Goal: Learn about a topic

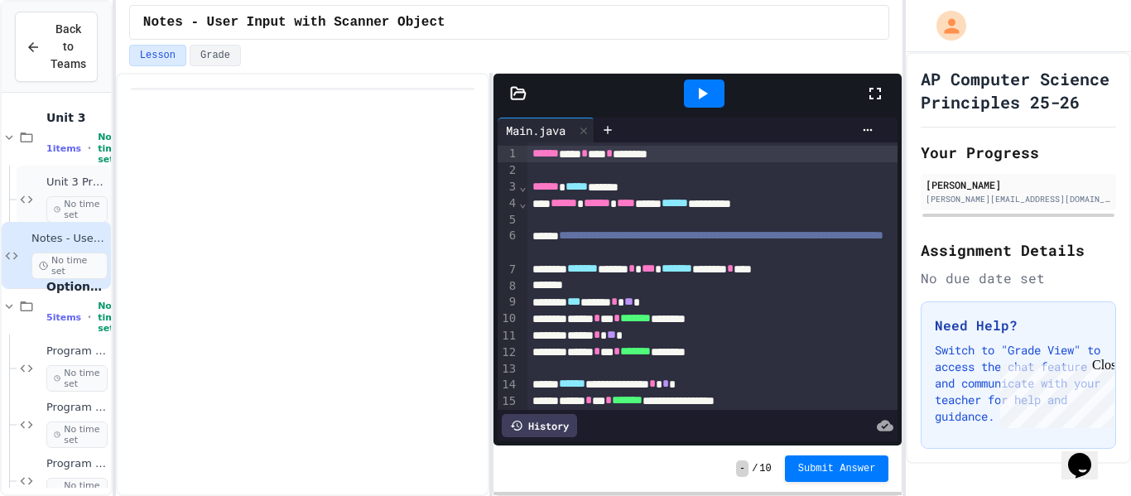
click at [63, 200] on span "No time set" at bounding box center [76, 209] width 61 height 26
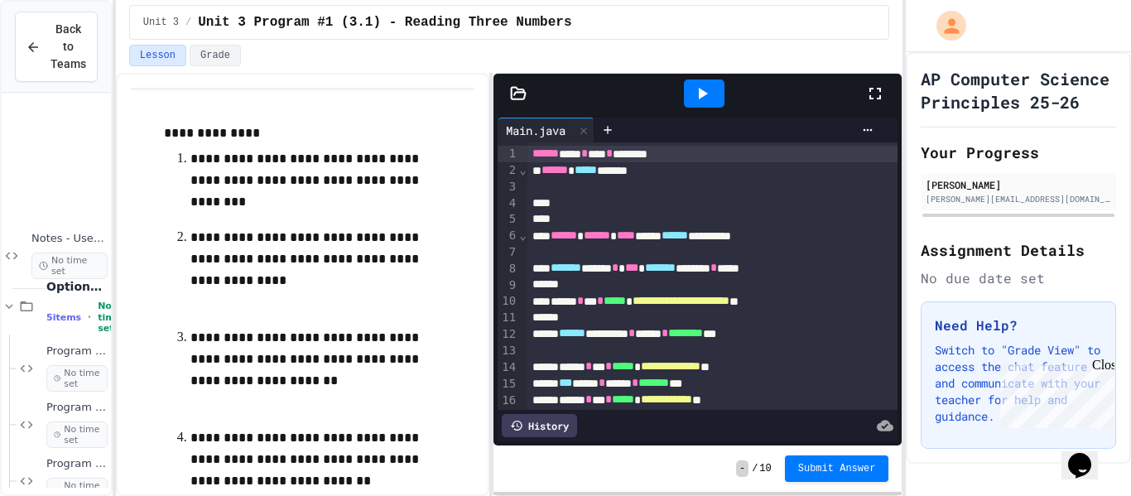
scroll to position [195, 0]
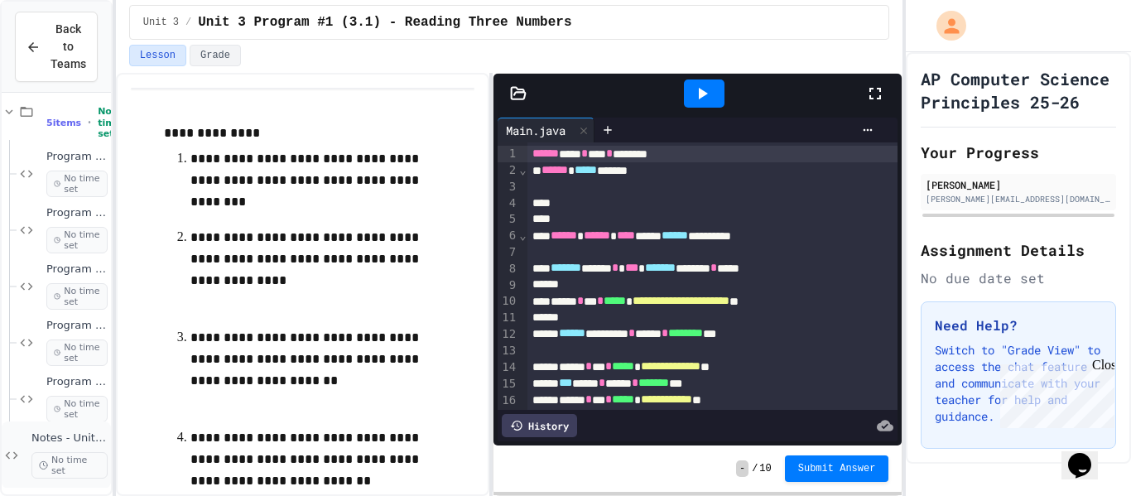
click at [66, 436] on span "Notes - Unit 3 Boolean Expressions, Control" at bounding box center [69, 438] width 76 height 14
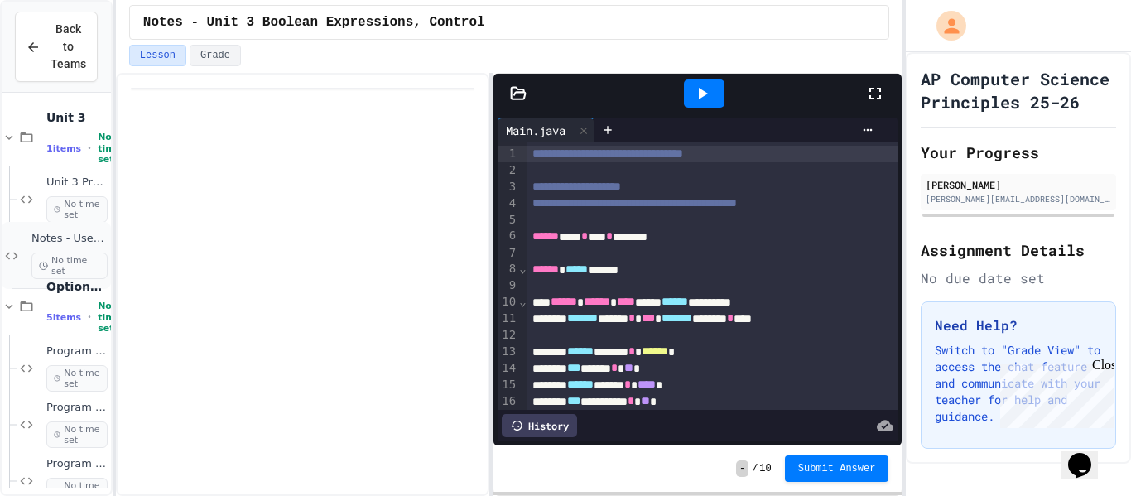
click at [74, 235] on span "Notes - User Input with Scanner Object" at bounding box center [69, 239] width 76 height 14
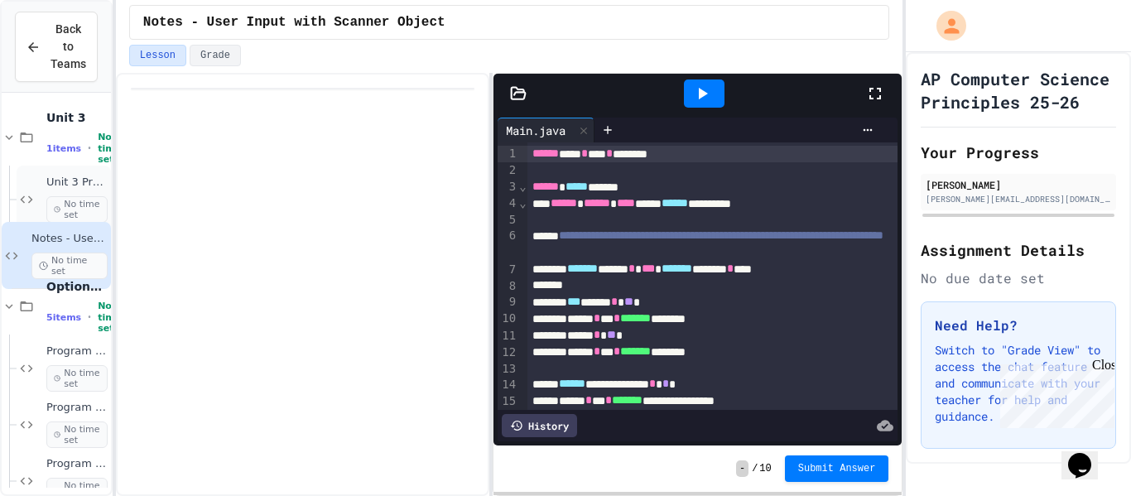
click at [83, 183] on span "Unit 3 Program #1 (3.1) - Reading Three Numbers" at bounding box center [76, 183] width 61 height 14
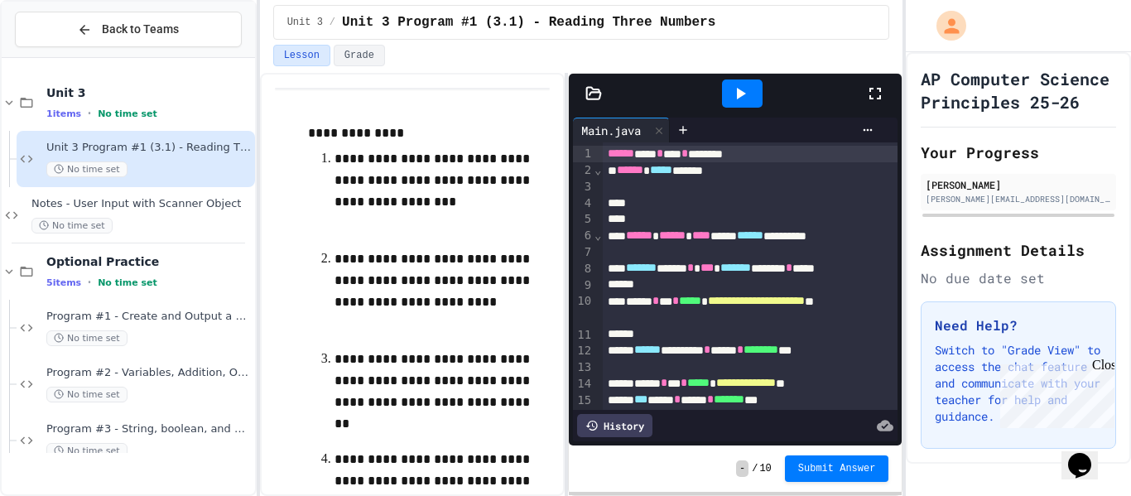
click at [278, 181] on div "**********" at bounding box center [565, 248] width 1131 height 496
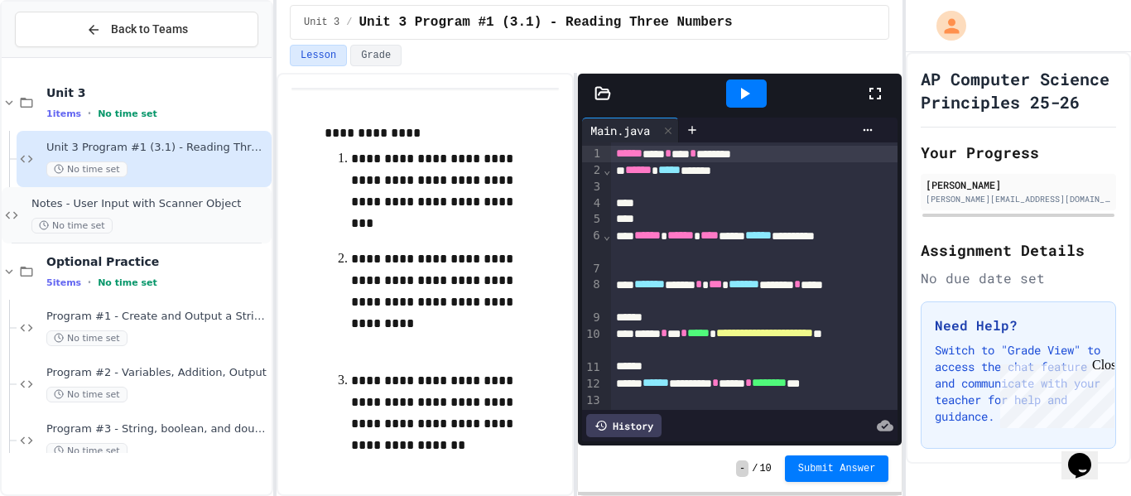
click at [215, 203] on span "Notes - User Input with Scanner Object" at bounding box center [149, 204] width 237 height 14
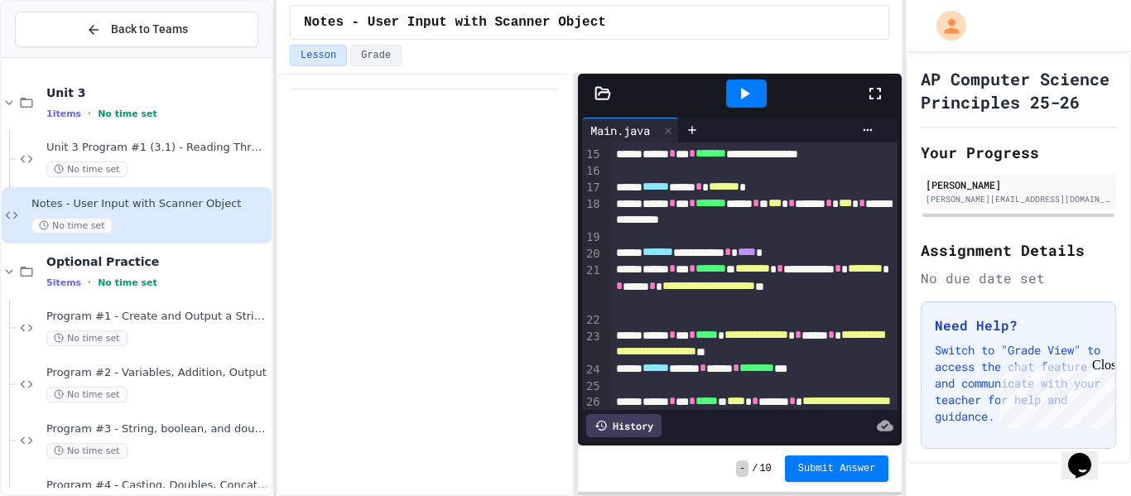
scroll to position [160, 0]
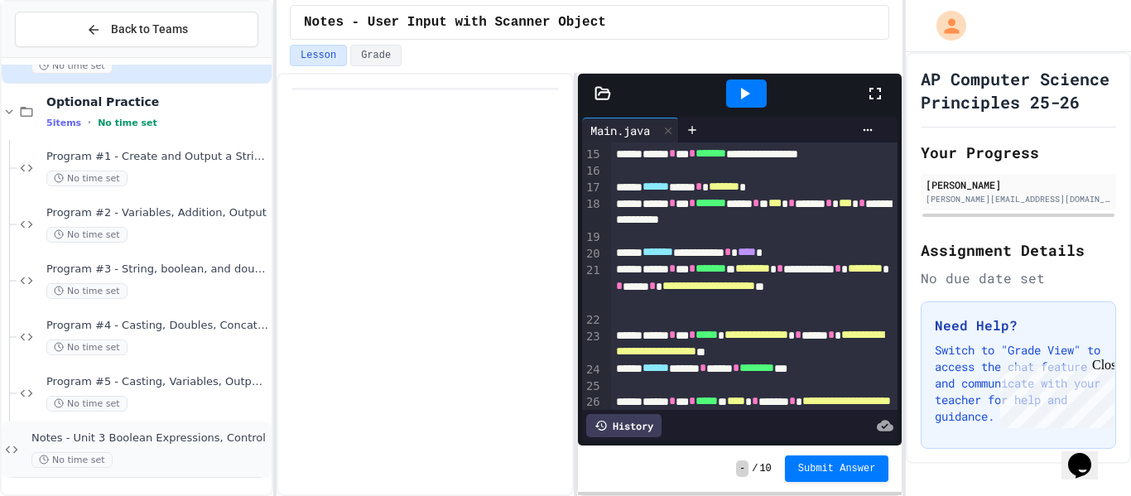
click at [150, 445] on span "Notes - Unit 3 Boolean Expressions, Control" at bounding box center [149, 438] width 237 height 14
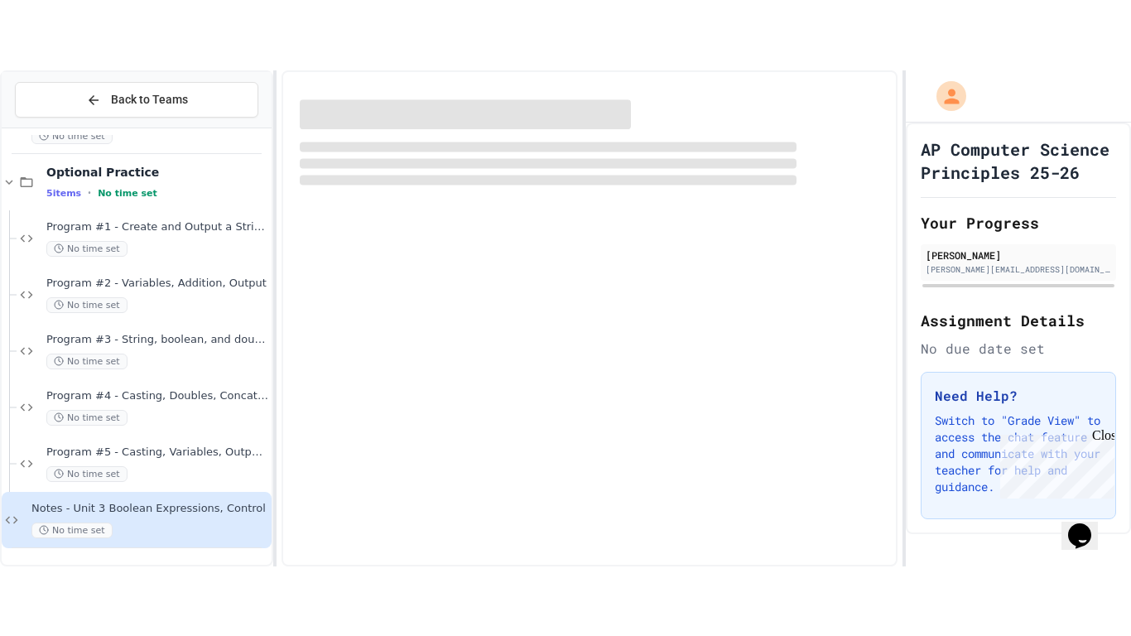
scroll to position [140, 0]
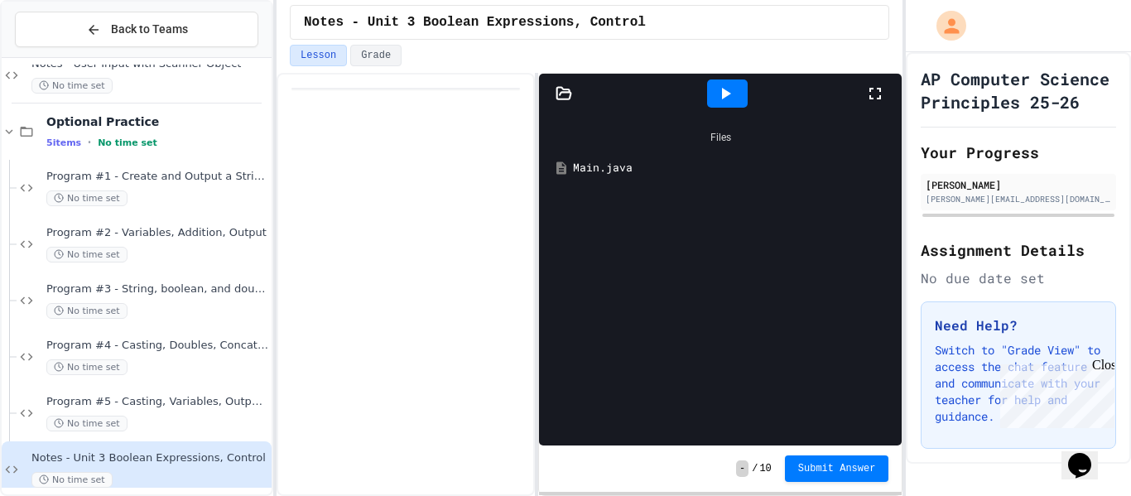
click at [533, 229] on div "Files Main.java Tools Settings Output Files Main.java - / 10 Submit Answer" at bounding box center [590, 284] width 626 height 423
click at [654, 169] on div "Main.java" at bounding box center [731, 168] width 323 height 17
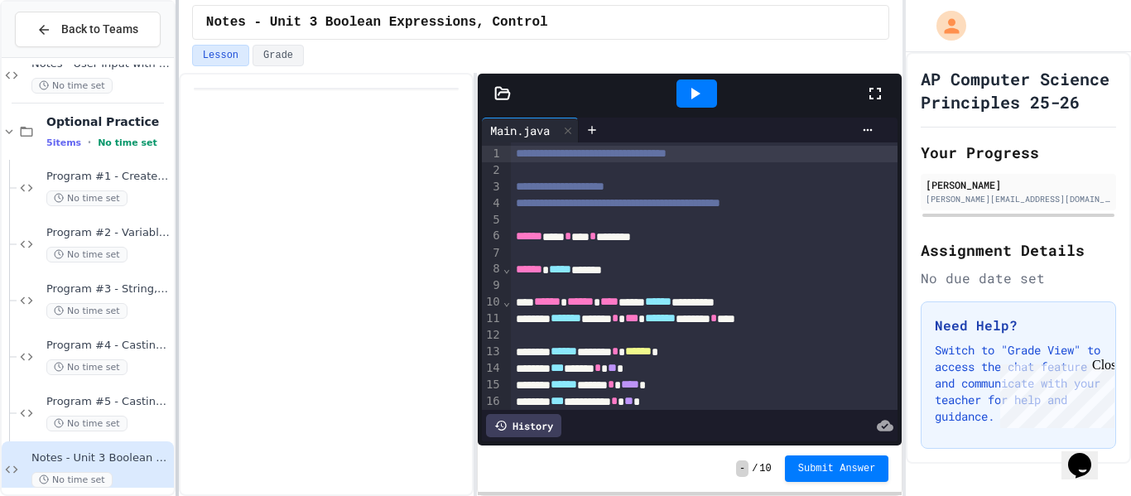
click at [166, 235] on div "**********" at bounding box center [565, 248] width 1131 height 496
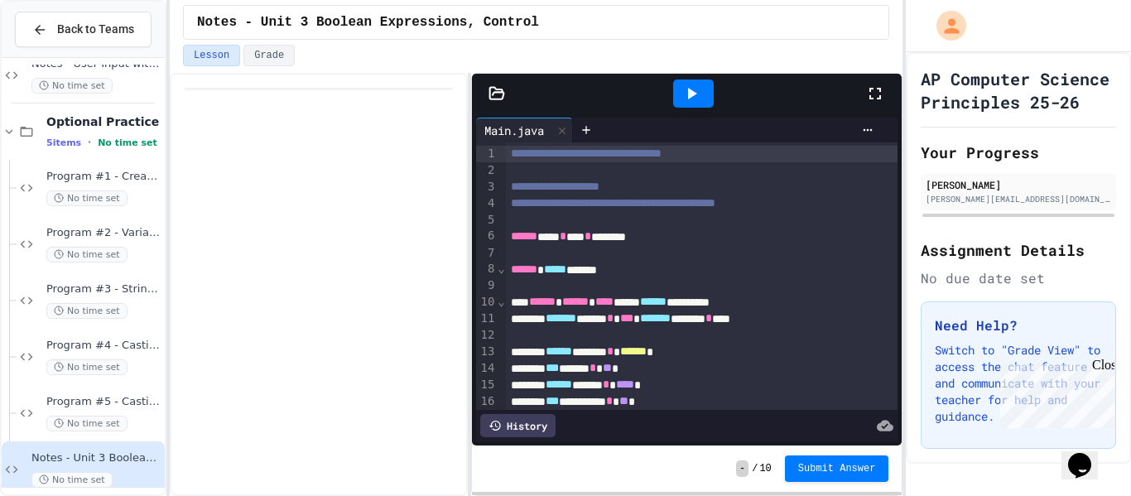
click at [878, 94] on icon at bounding box center [875, 94] width 20 height 20
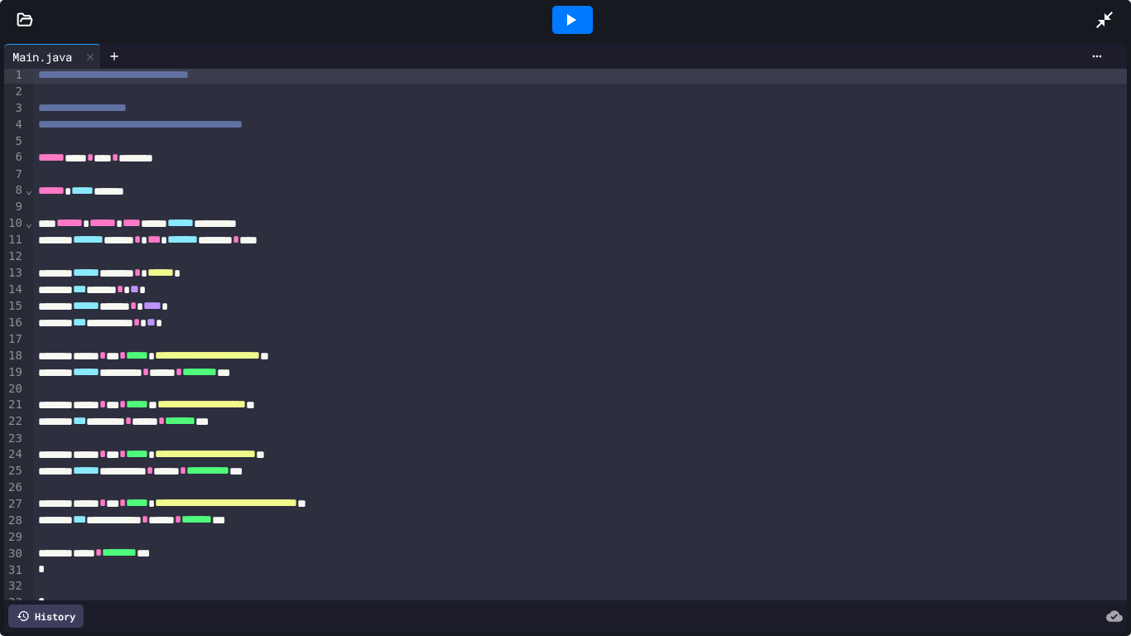
scroll to position [6, 0]
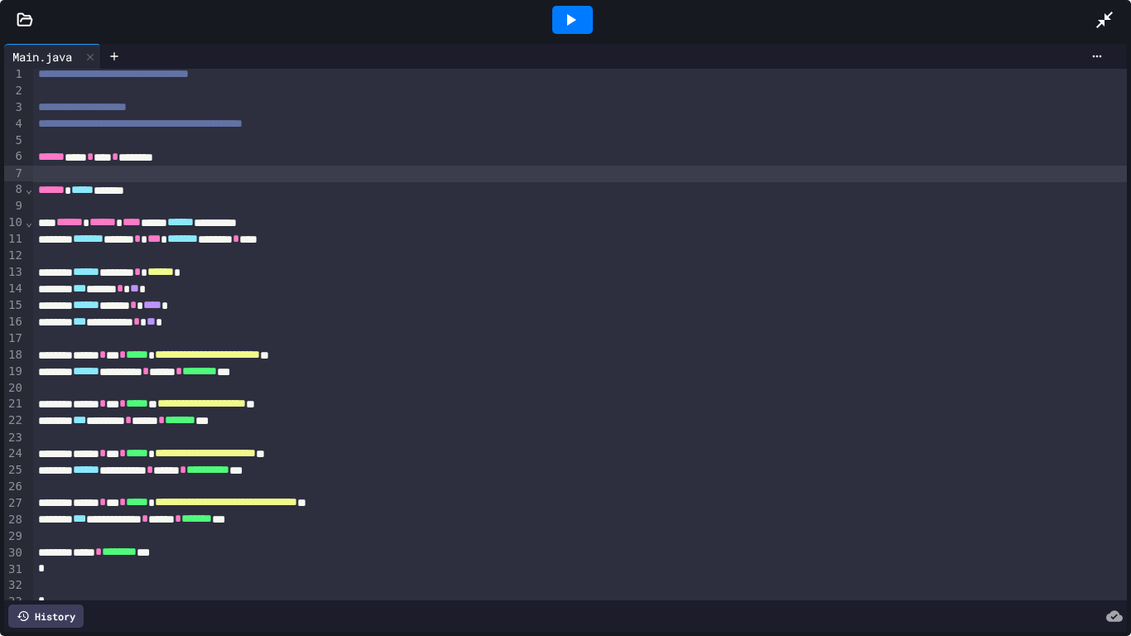
click at [915, 166] on div at bounding box center [580, 174] width 1095 height 17
click at [306, 495] on div at bounding box center [580, 535] width 1095 height 17
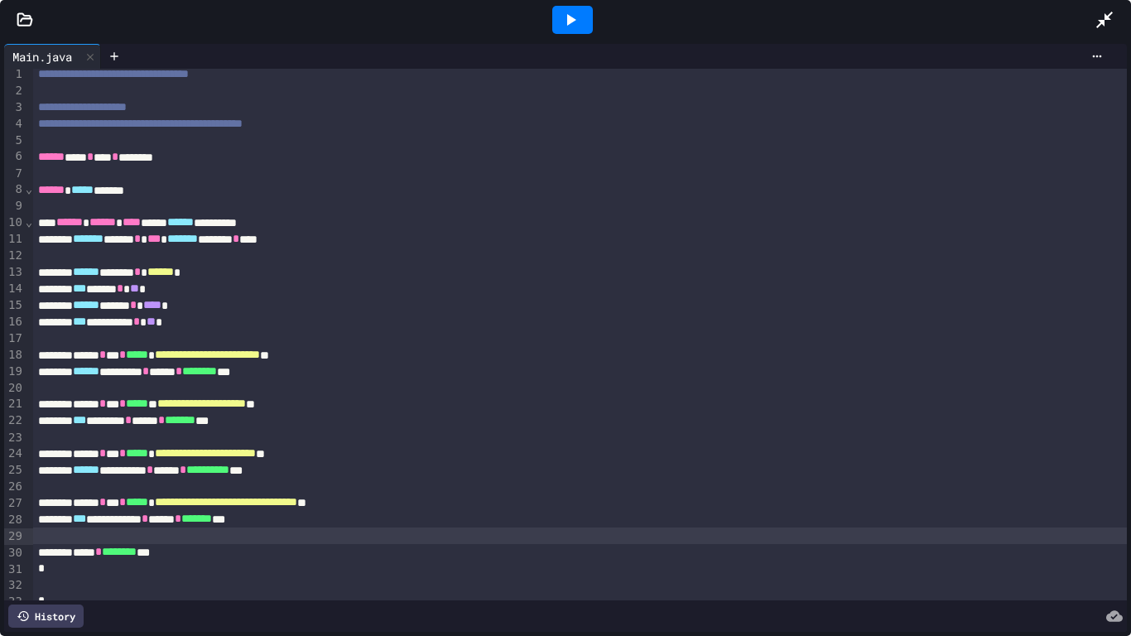
click at [287, 495] on div "***** * ******** ***" at bounding box center [580, 552] width 1095 height 17
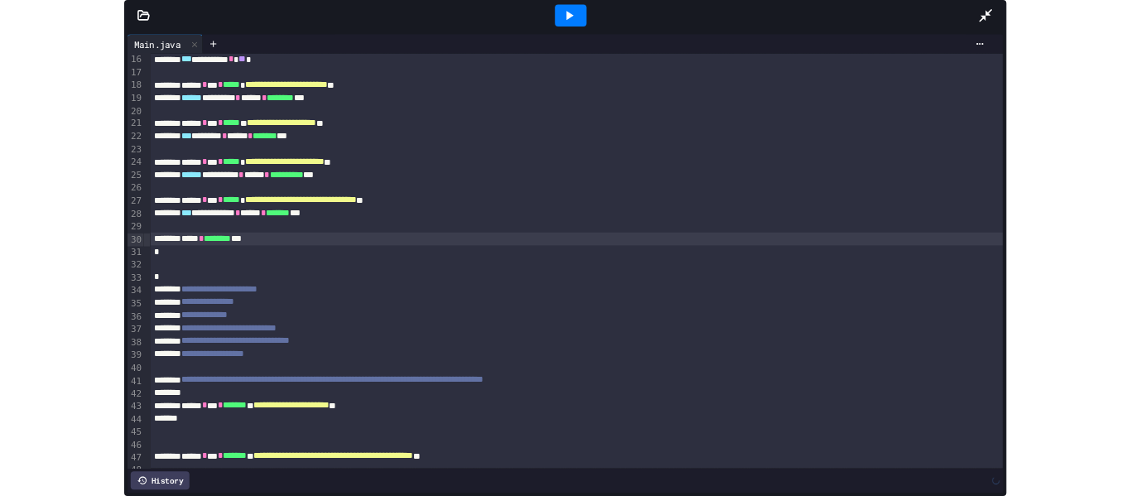
scroll to position [249, 0]
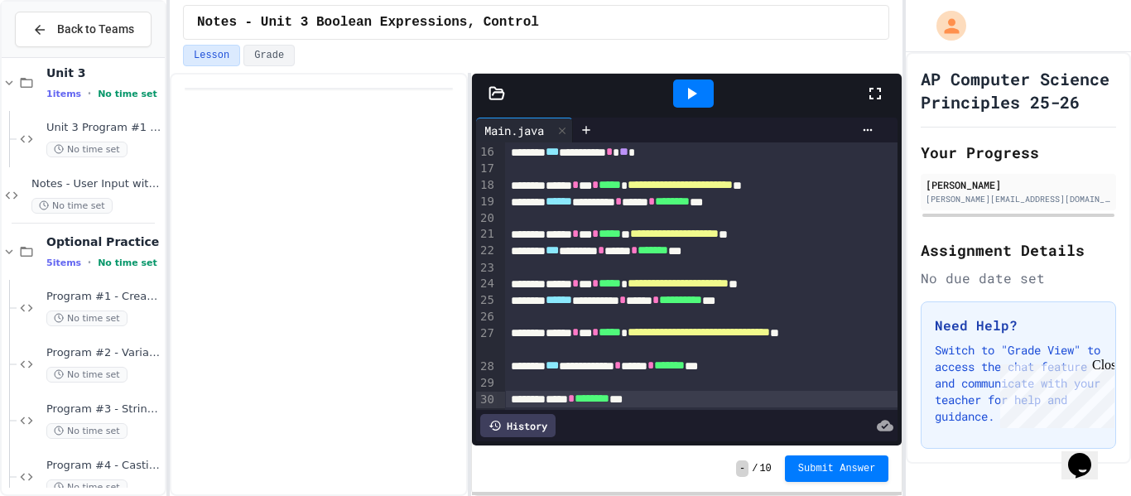
click at [862, 91] on div at bounding box center [694, 93] width 344 height 45
click at [866, 91] on icon at bounding box center [875, 94] width 20 height 20
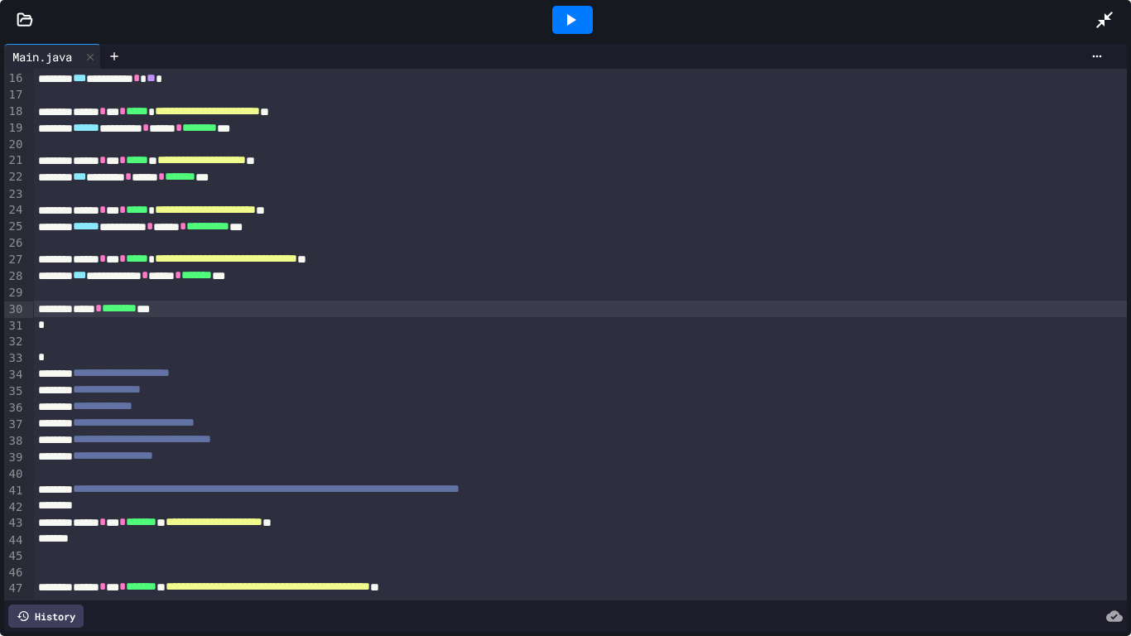
click at [380, 495] on div "**********" at bounding box center [580, 522] width 1095 height 17
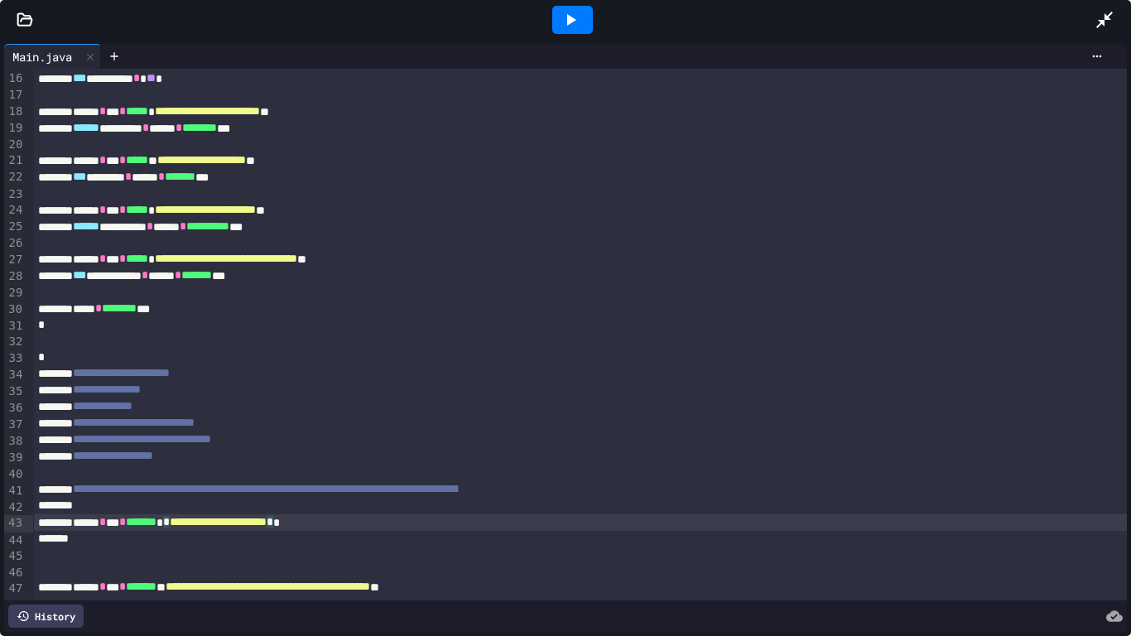
click at [370, 495] on div at bounding box center [580, 506] width 1095 height 17
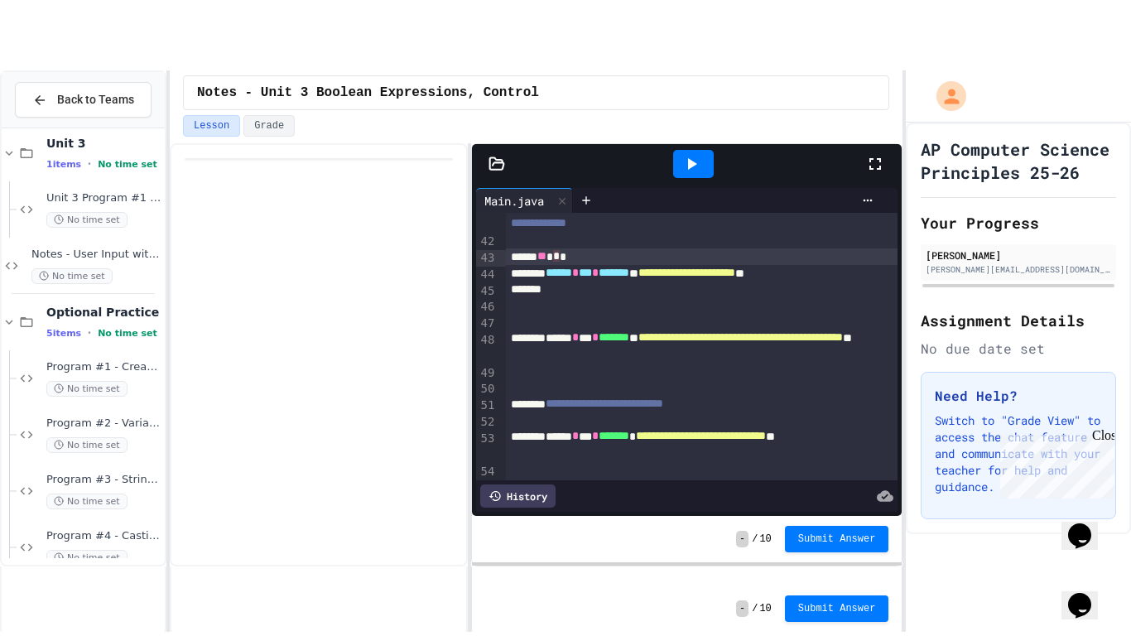
scroll to position [691, 0]
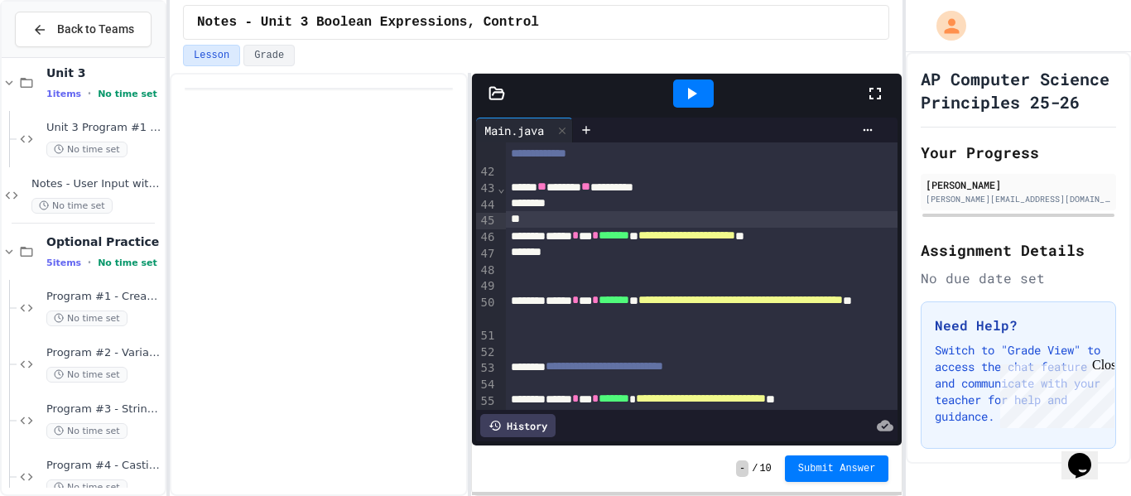
click at [619, 219] on div at bounding box center [702, 219] width 393 height 17
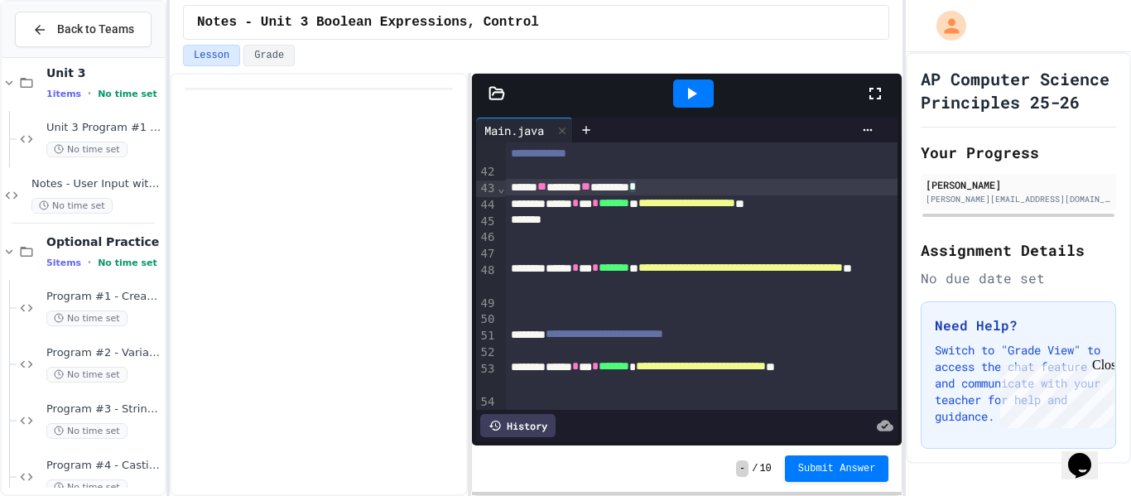
click at [696, 224] on div at bounding box center [702, 220] width 393 height 17
click at [870, 92] on icon at bounding box center [875, 94] width 20 height 20
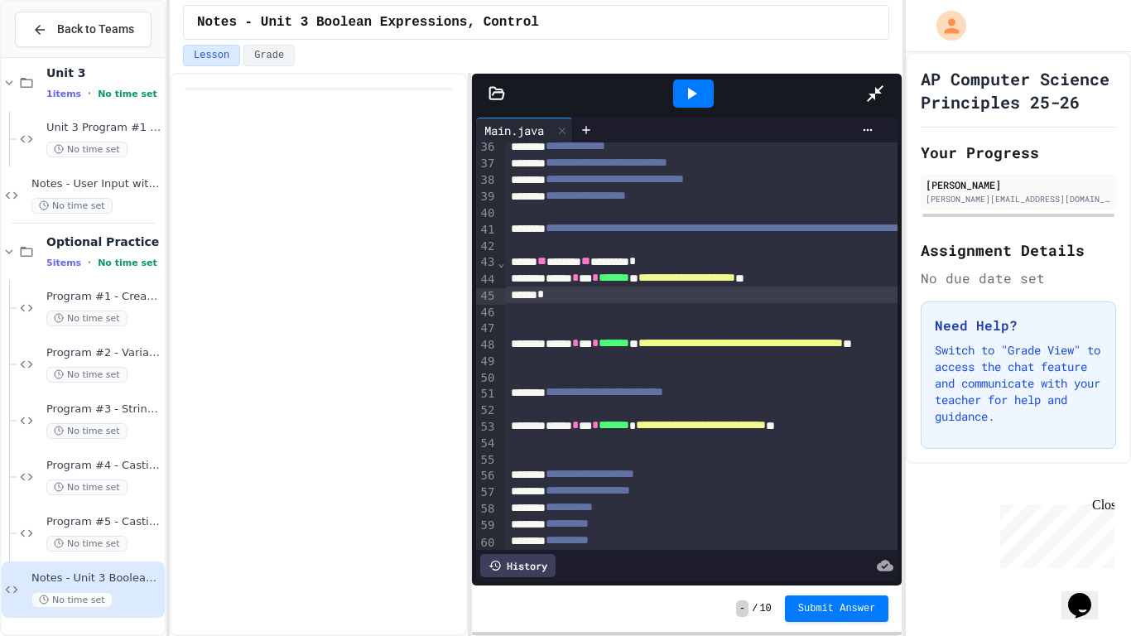
scroll to position [583, 0]
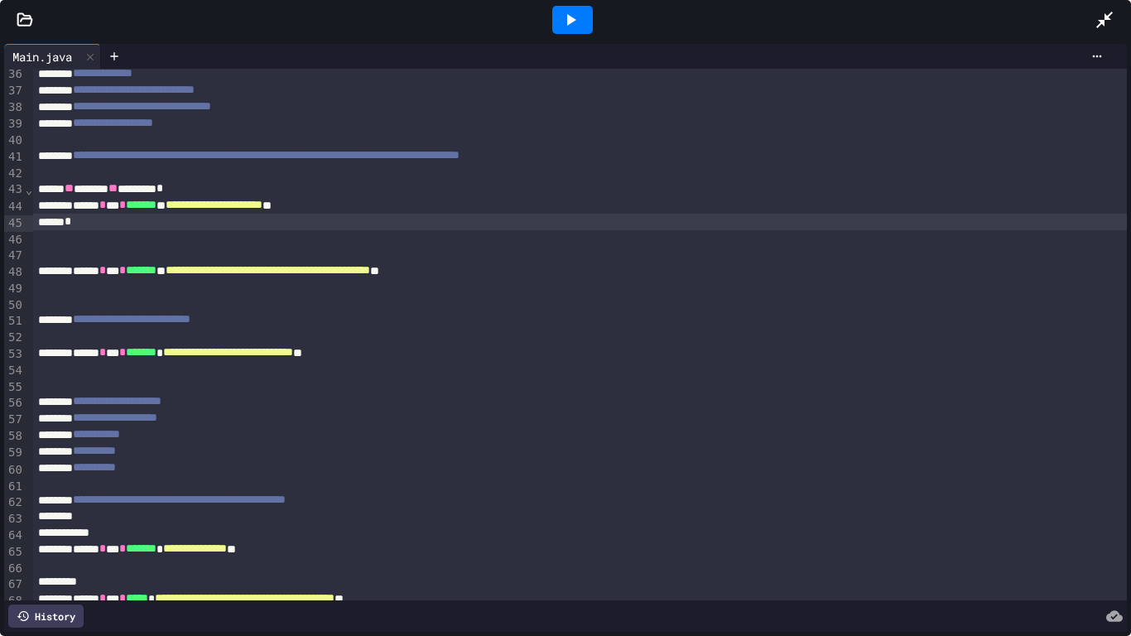
click at [435, 197] on div "** ****** ** ******** *" at bounding box center [580, 189] width 1095 height 17
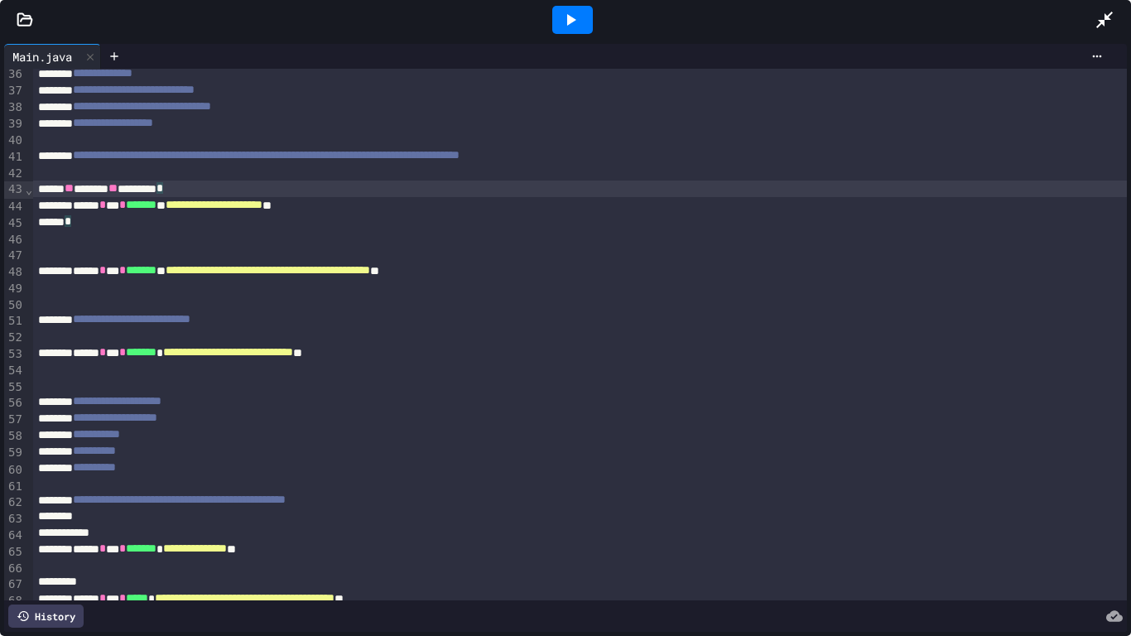
click at [433, 210] on div "**********" at bounding box center [580, 205] width 1095 height 17
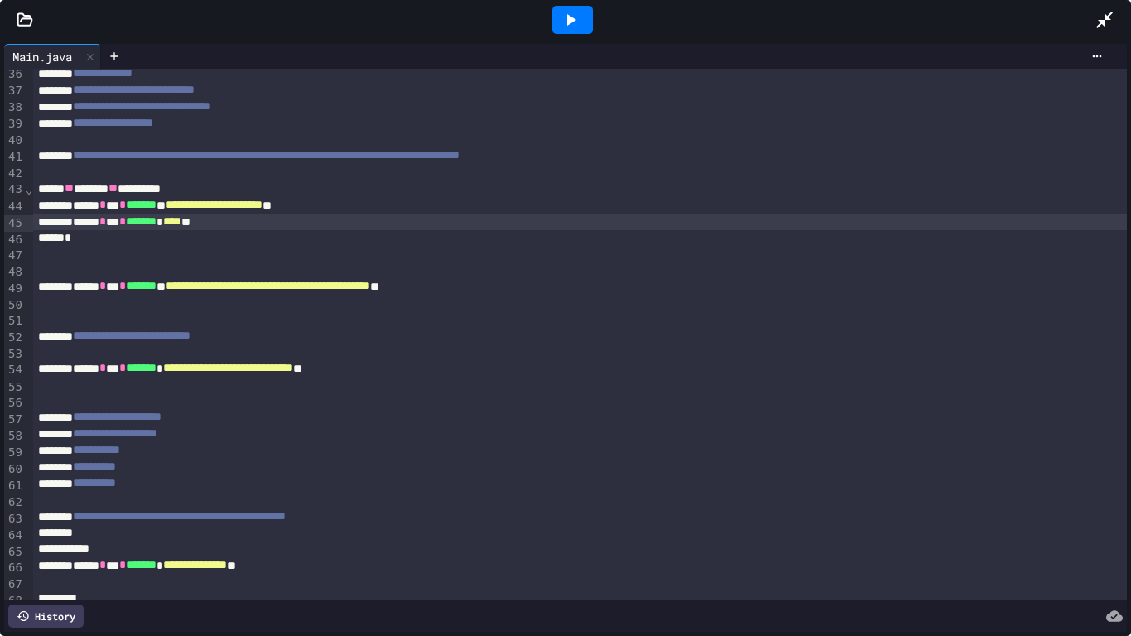
click at [4, 59] on div "Main.java" at bounding box center [42, 56] width 76 height 17
drag, startPoint x: 262, startPoint y: 219, endPoint x: 86, endPoint y: 216, distance: 176.4
click at [86, 216] on div "****** * *** * ******* * **** **" at bounding box center [580, 222] width 1095 height 17
click at [568, 12] on icon at bounding box center [571, 20] width 20 height 20
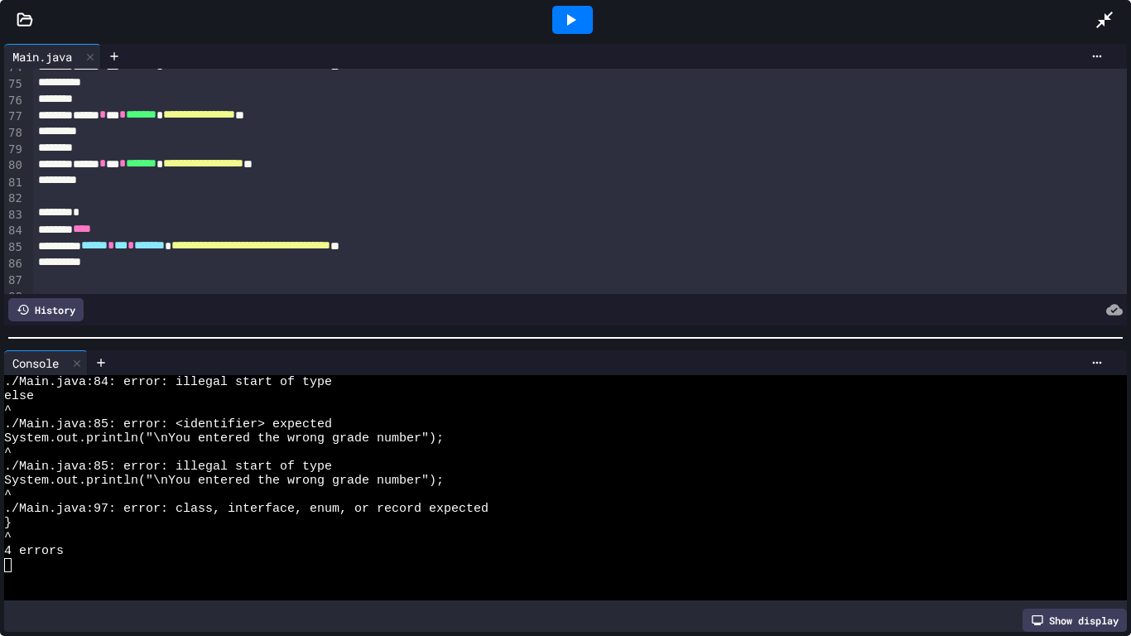
scroll to position [1213, 0]
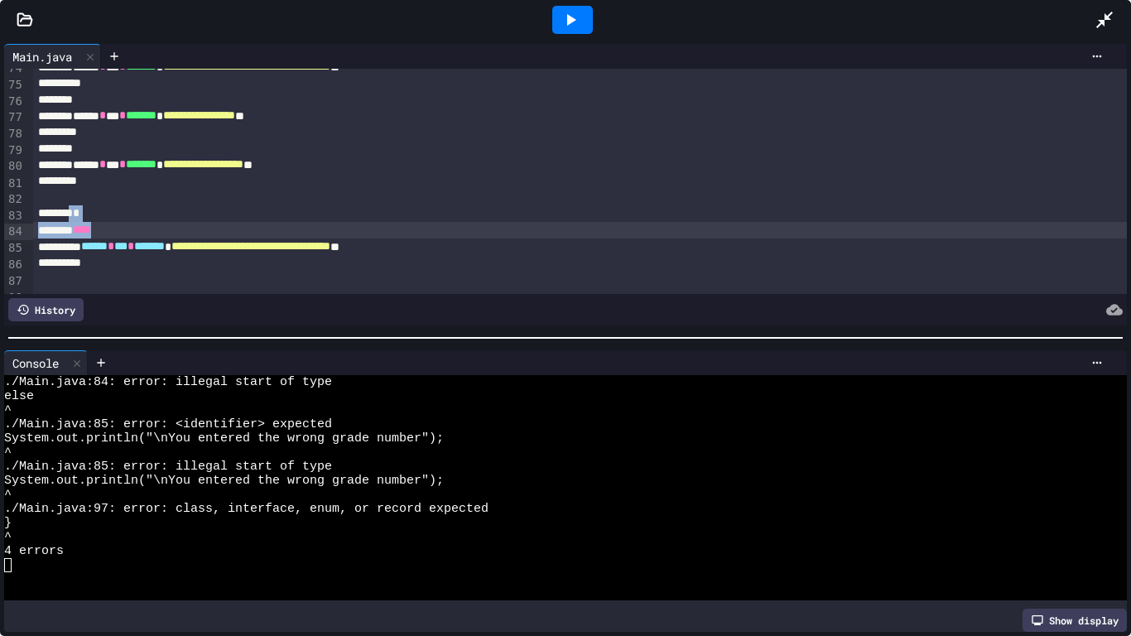
drag, startPoint x: 81, startPoint y: 215, endPoint x: 128, endPoint y: 234, distance: 50.9
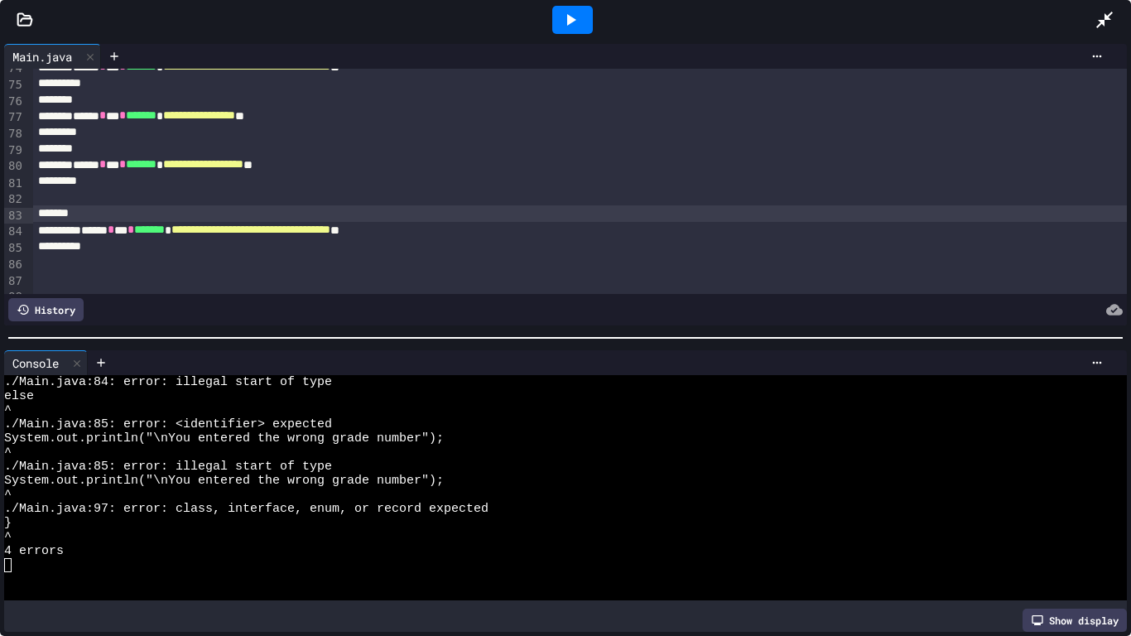
click at [580, 14] on div at bounding box center [572, 20] width 41 height 28
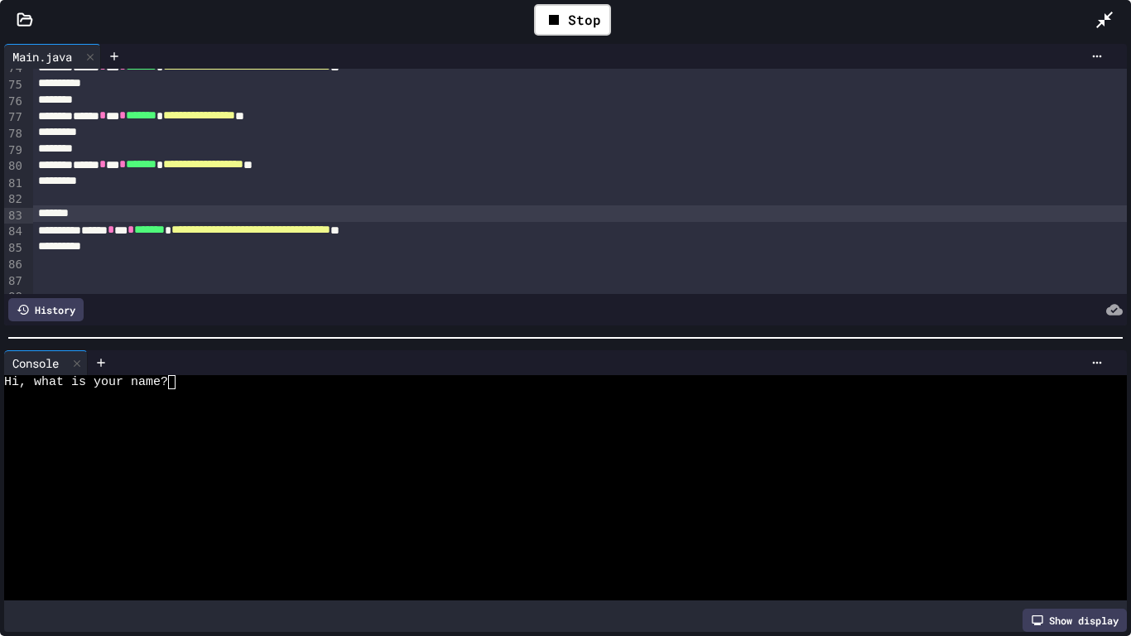
click at [355, 400] on div at bounding box center [559, 396] width 1110 height 14
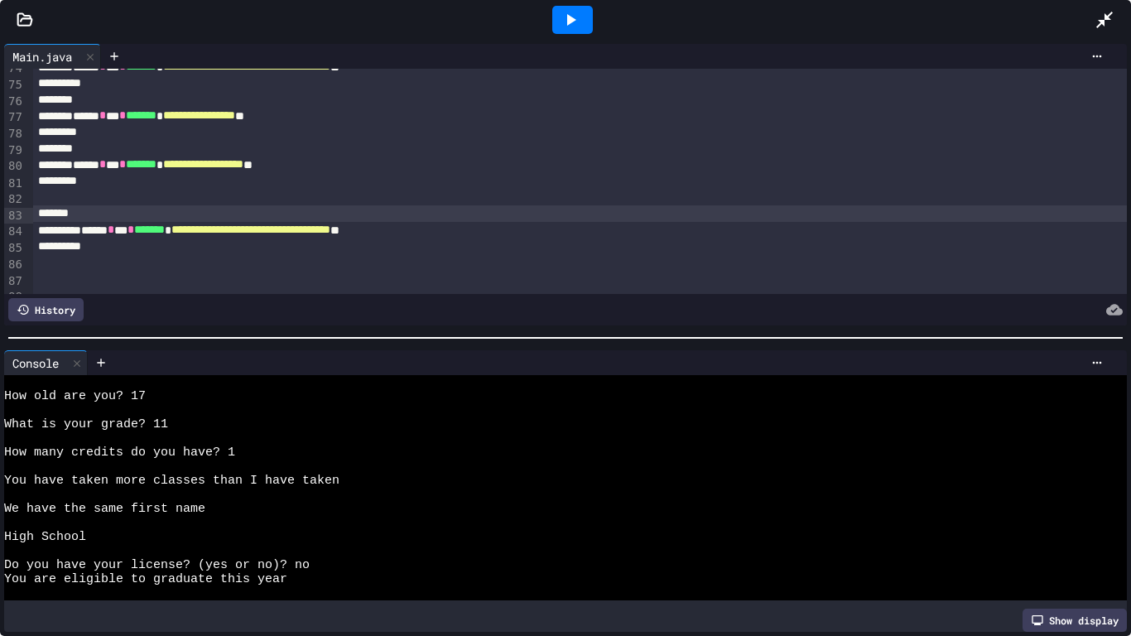
scroll to position [7, 0]
click at [80, 366] on icon at bounding box center [77, 364] width 12 height 12
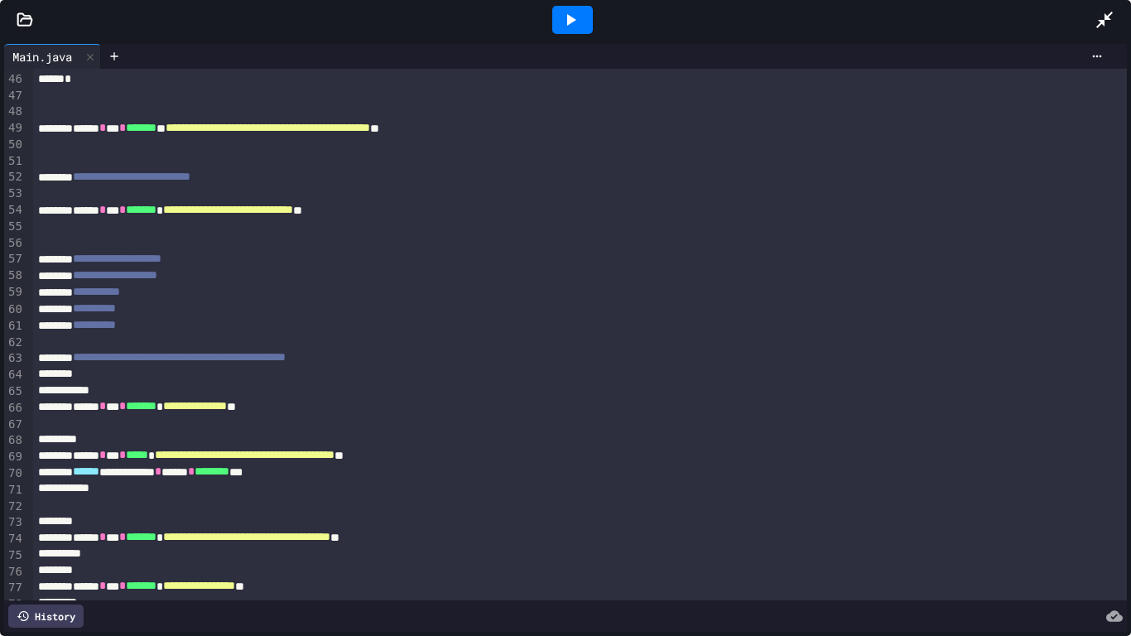
scroll to position [742, 0]
click at [588, 26] on div at bounding box center [572, 20] width 41 height 28
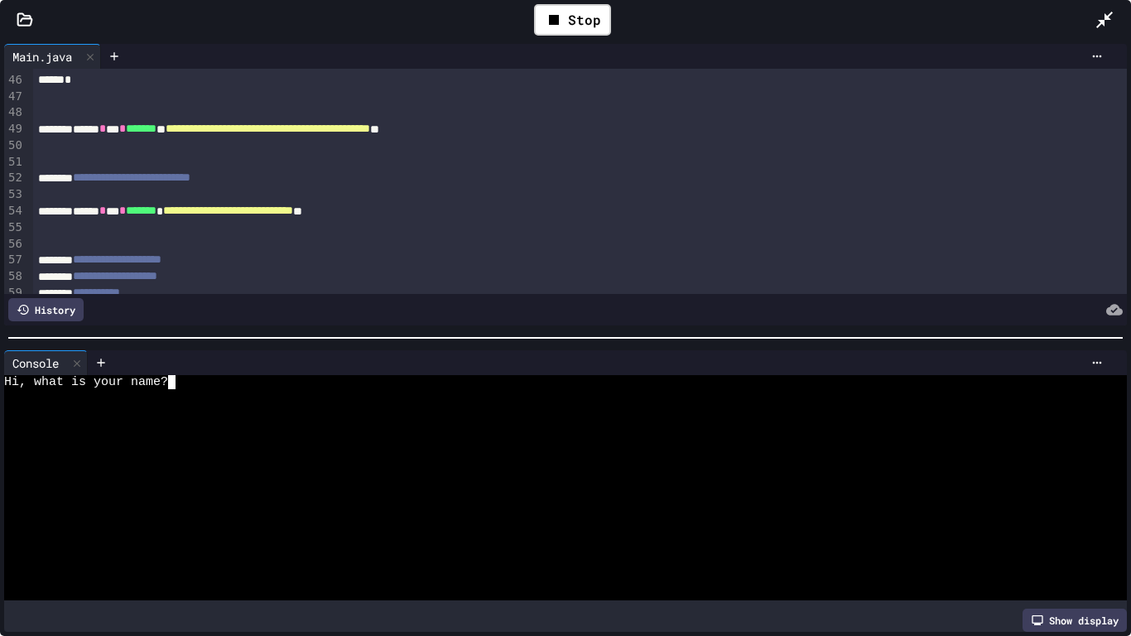
click at [379, 393] on div at bounding box center [559, 396] width 1110 height 14
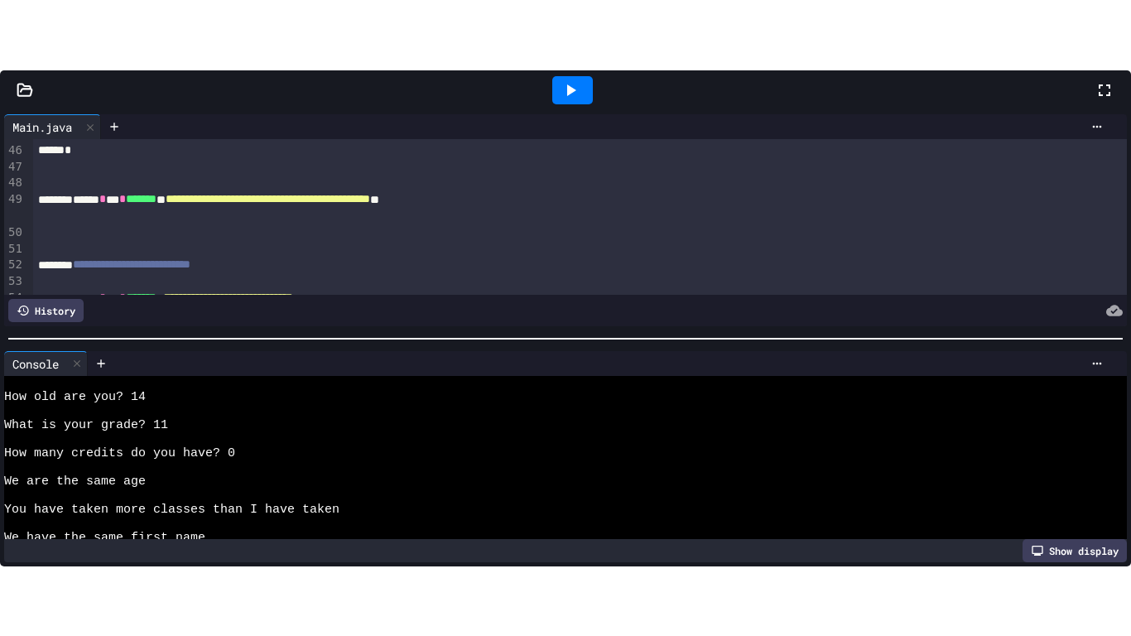
scroll to position [141, 0]
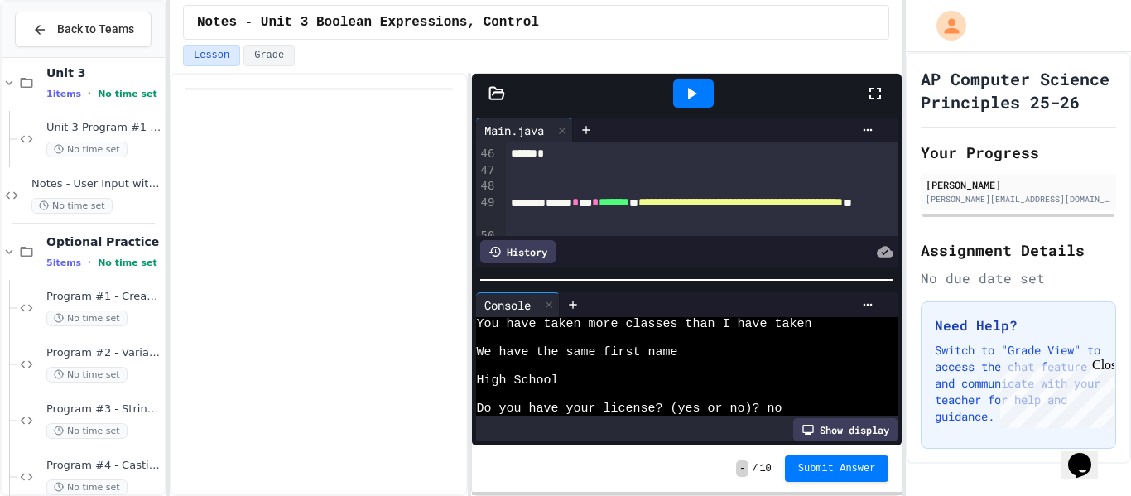
click at [880, 94] on icon at bounding box center [875, 94] width 20 height 20
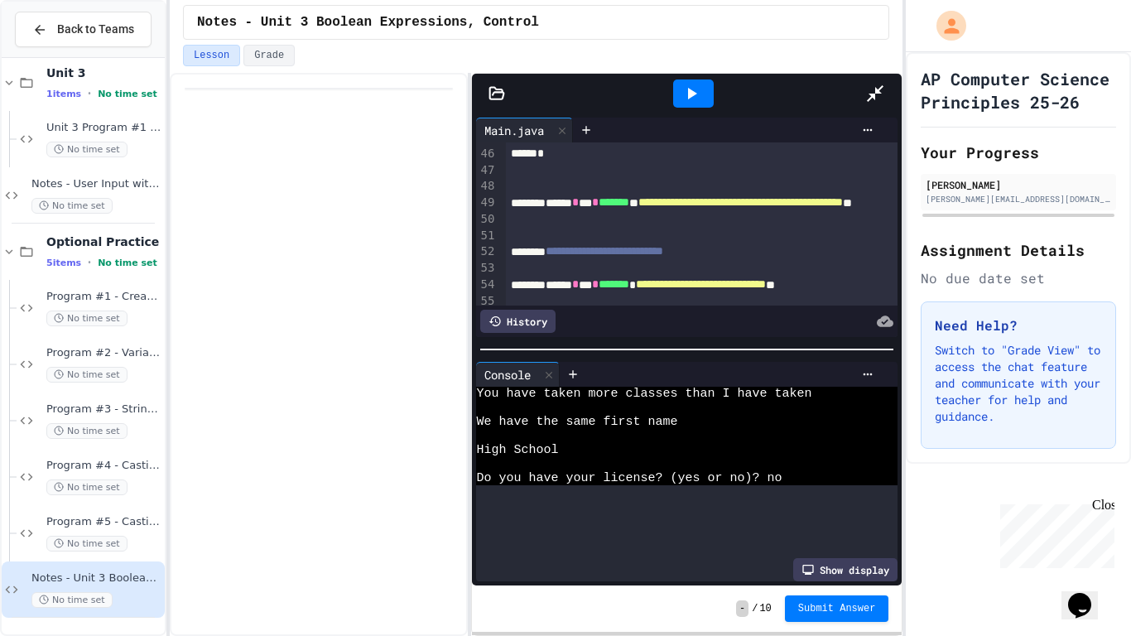
scroll to position [14, 0]
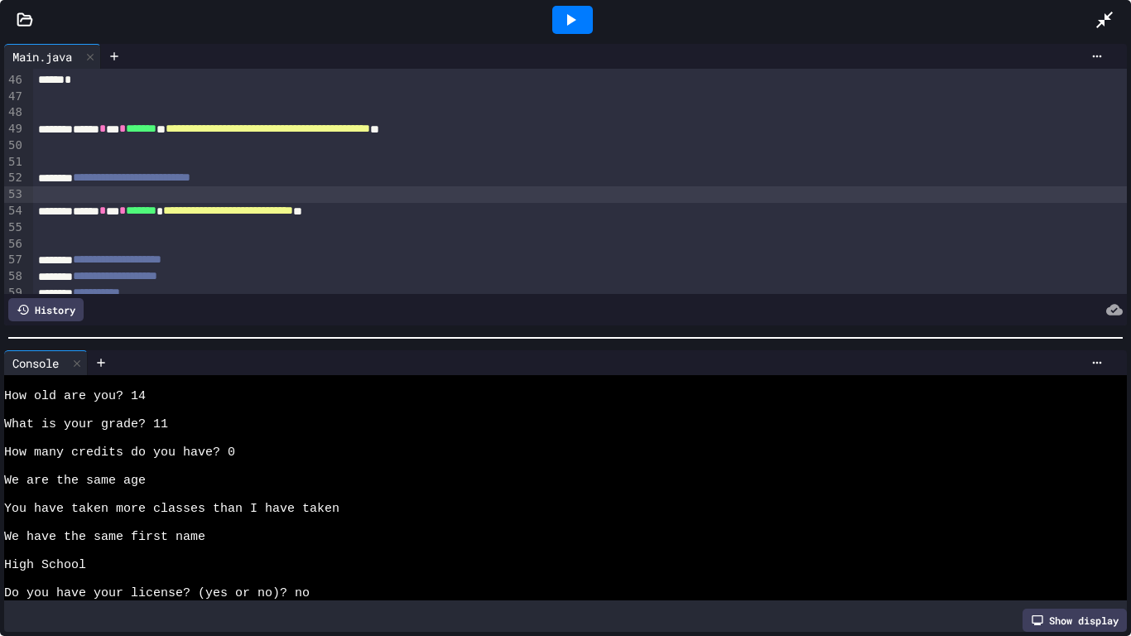
click at [880, 194] on div at bounding box center [580, 194] width 1095 height 17
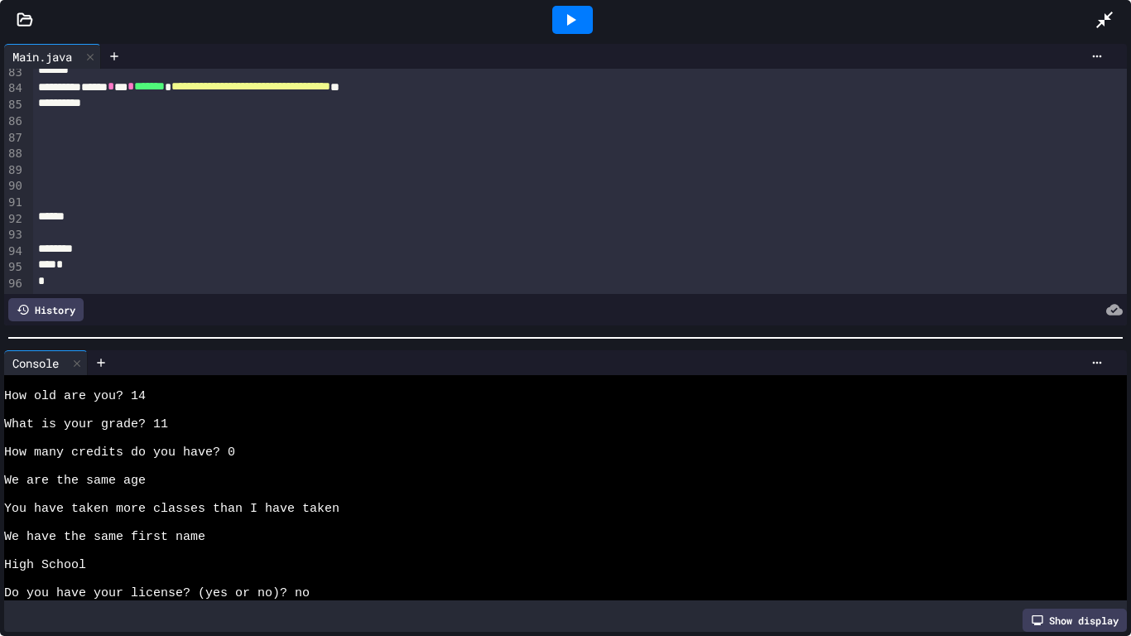
scroll to position [1374, 0]
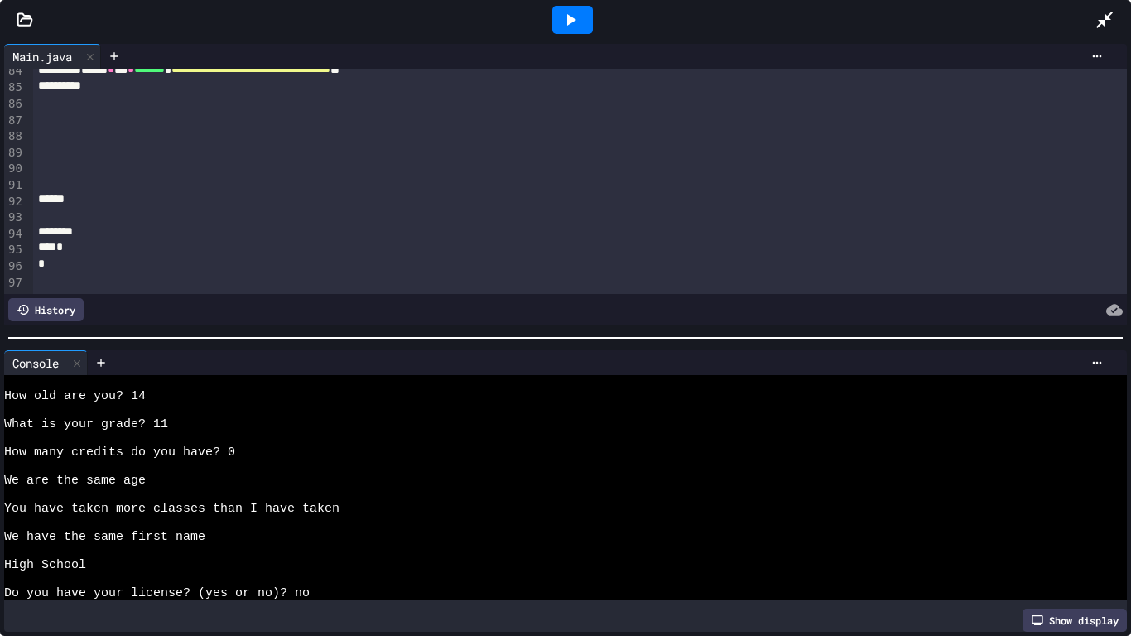
click at [158, 214] on div at bounding box center [580, 215] width 1095 height 17
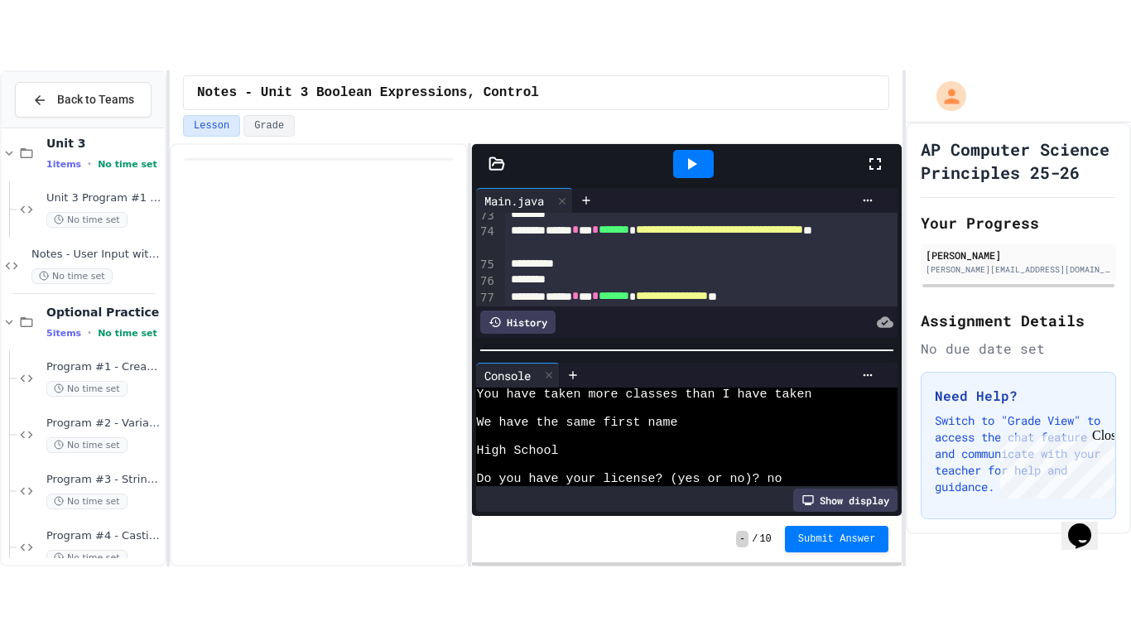
scroll to position [141, 0]
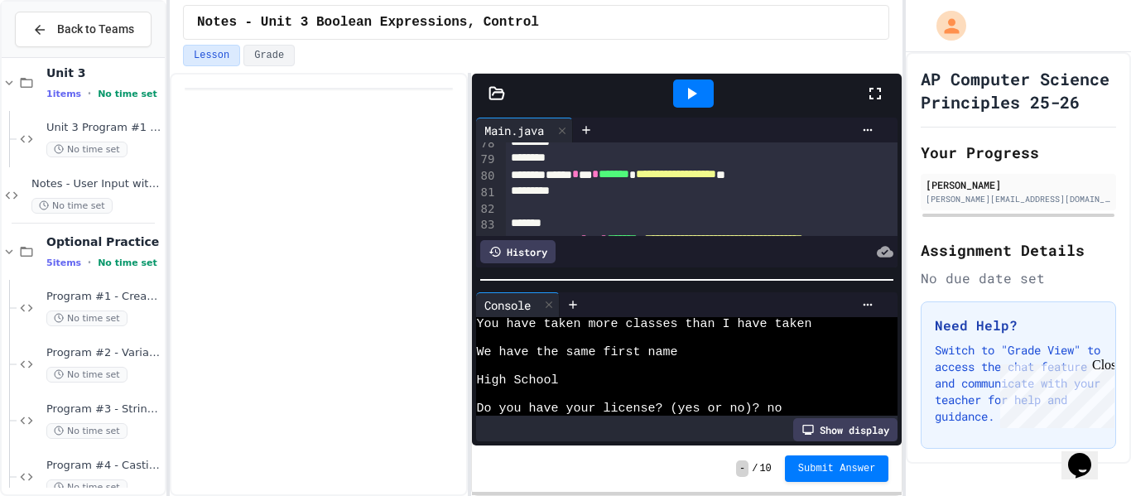
click at [871, 92] on icon at bounding box center [875, 94] width 20 height 20
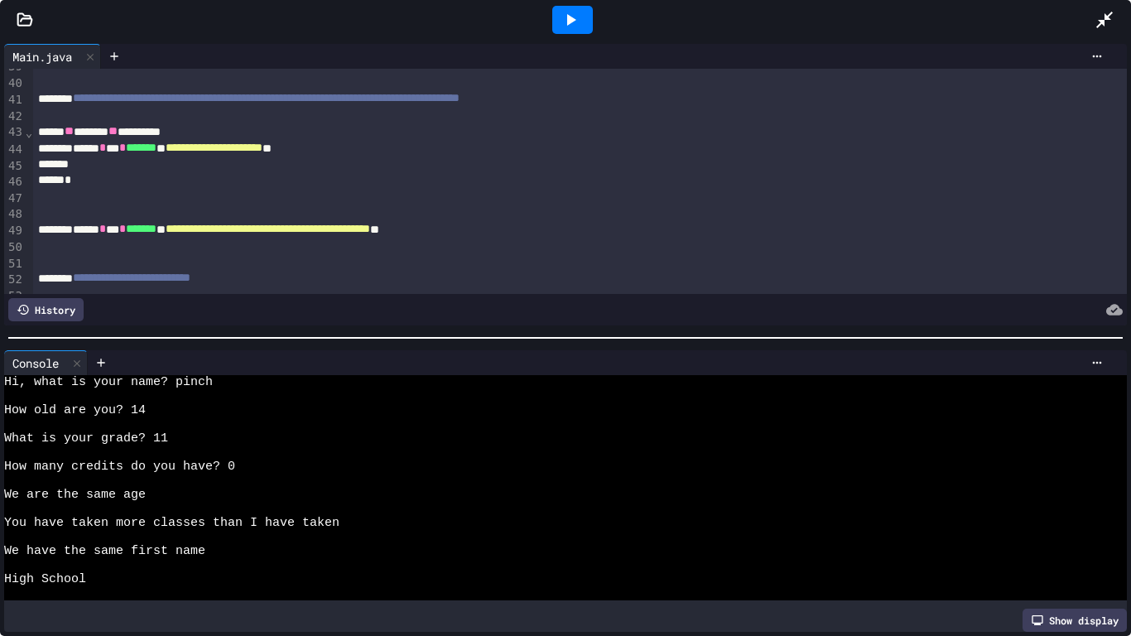
scroll to position [644, 0]
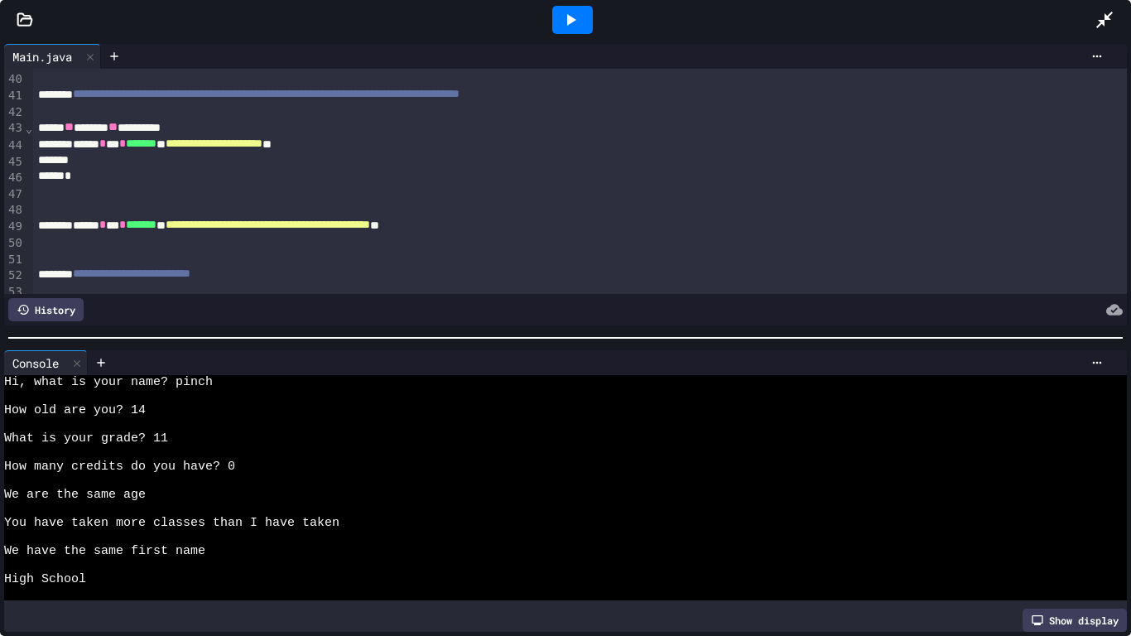
click at [386, 205] on div at bounding box center [580, 208] width 1095 height 17
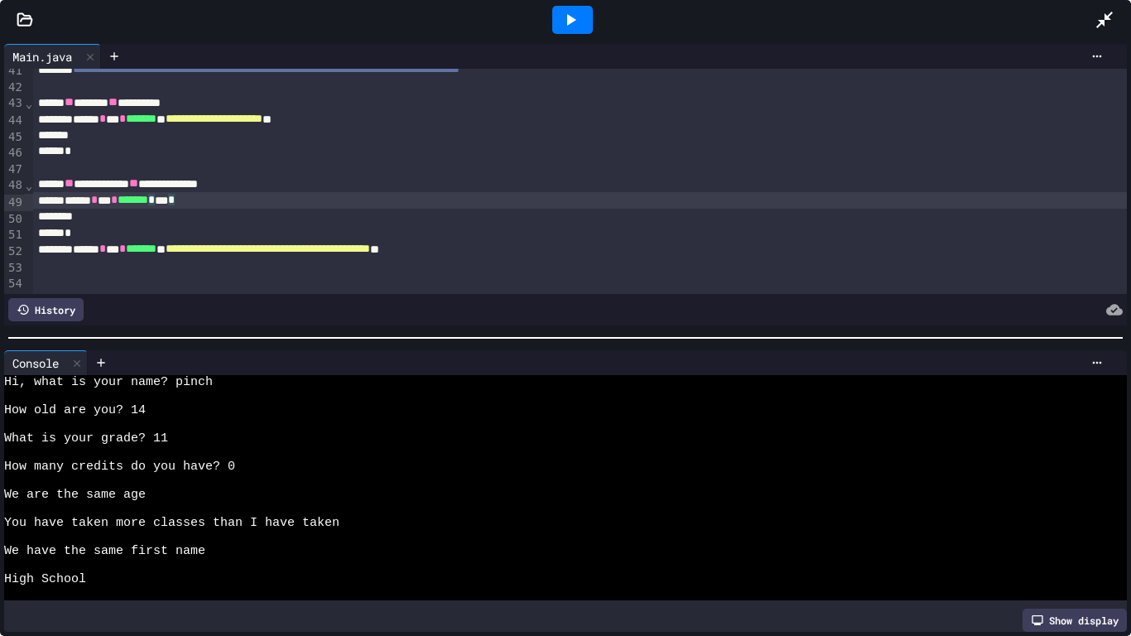
scroll to position [680, 0]
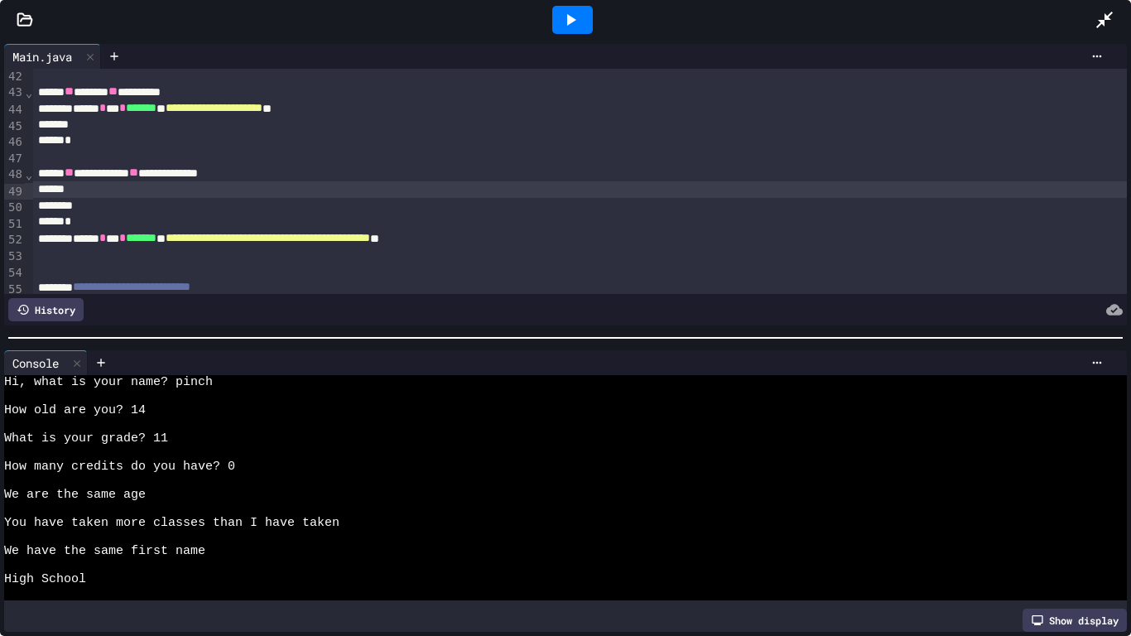
click at [89, 219] on div "*" at bounding box center [580, 222] width 1095 height 17
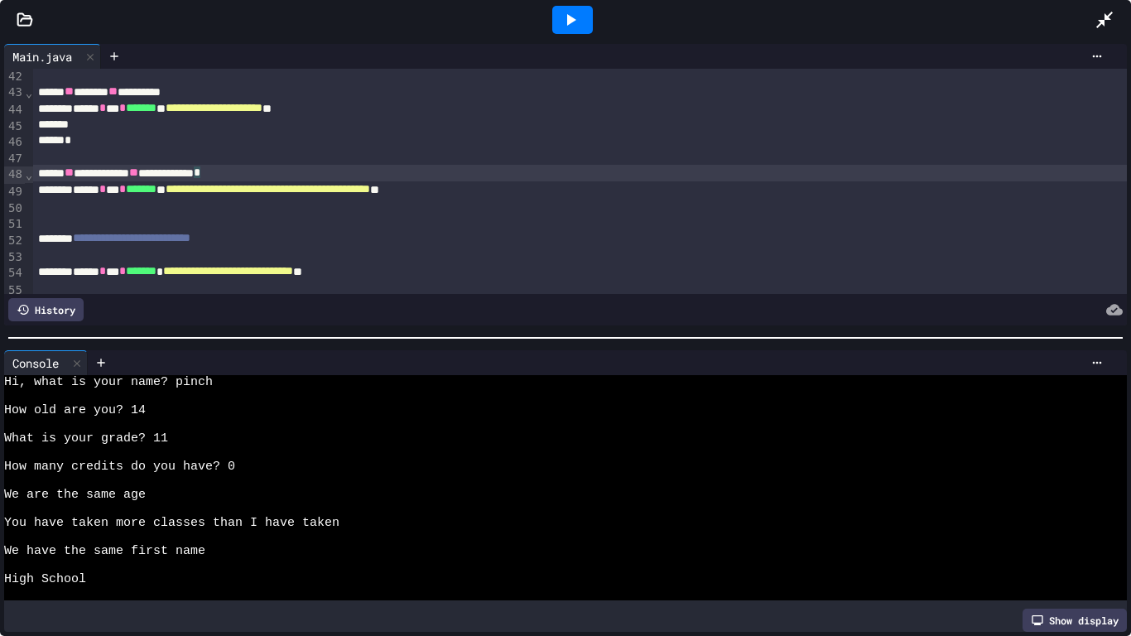
click at [576, 193] on div "**********" at bounding box center [580, 189] width 1095 height 17
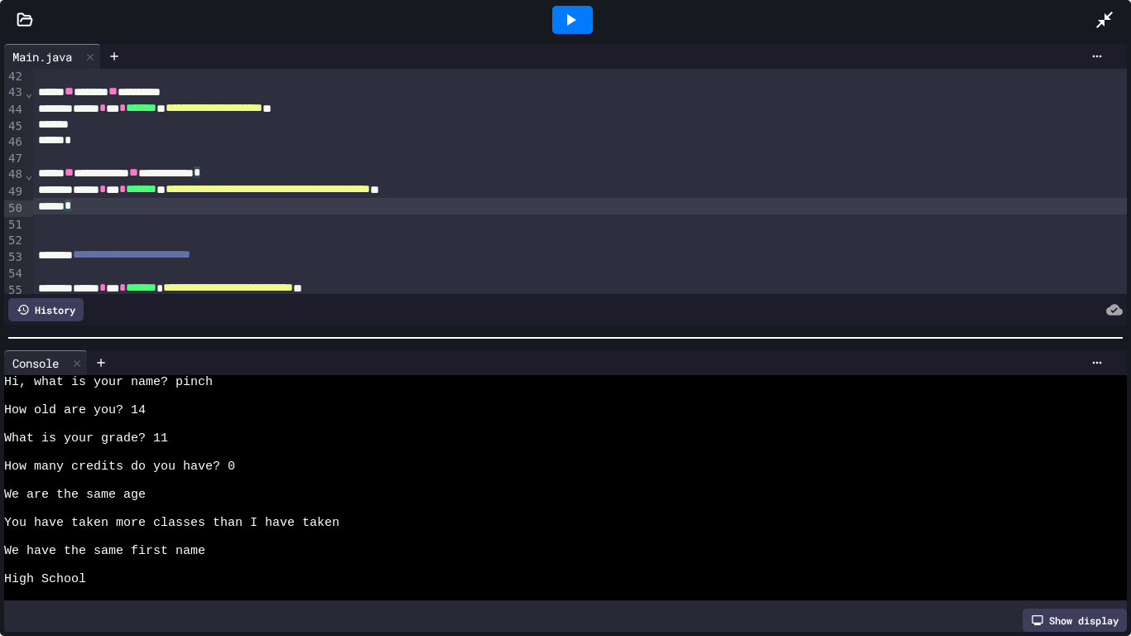
click at [561, 17] on icon at bounding box center [571, 20] width 20 height 20
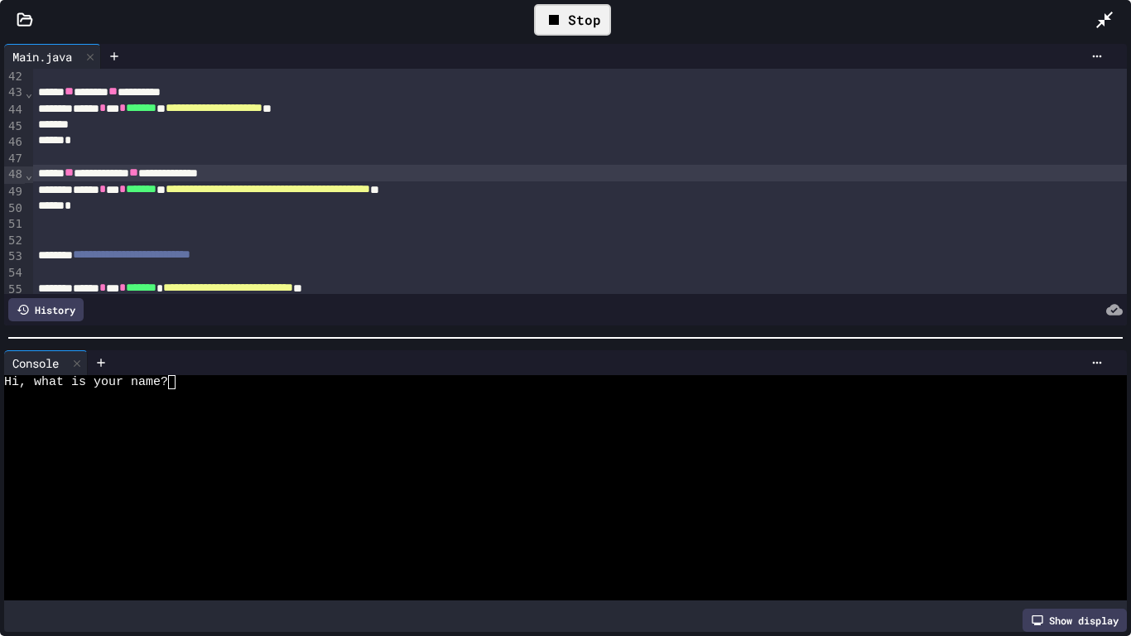
click at [138, 176] on span "**" at bounding box center [133, 172] width 9 height 12
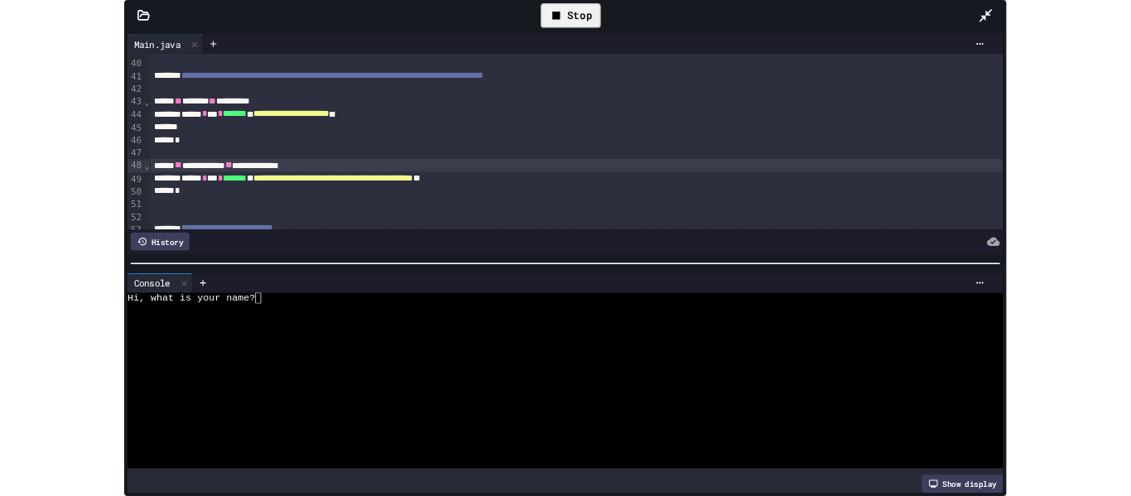
scroll to position [640, 0]
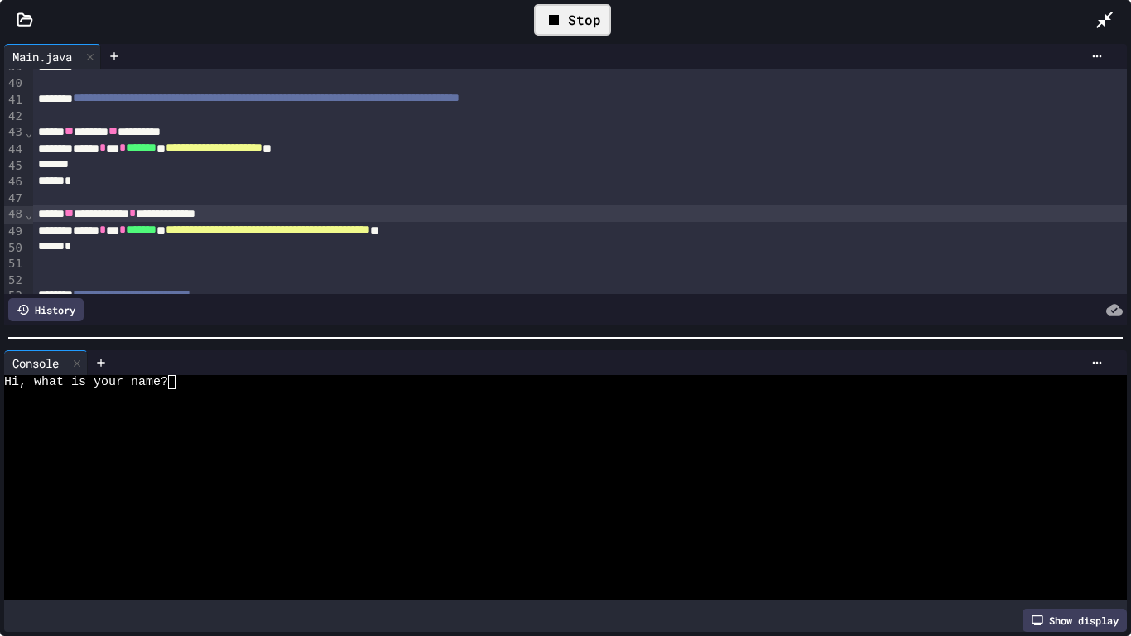
click at [617, 234] on div "**********" at bounding box center [580, 230] width 1095 height 17
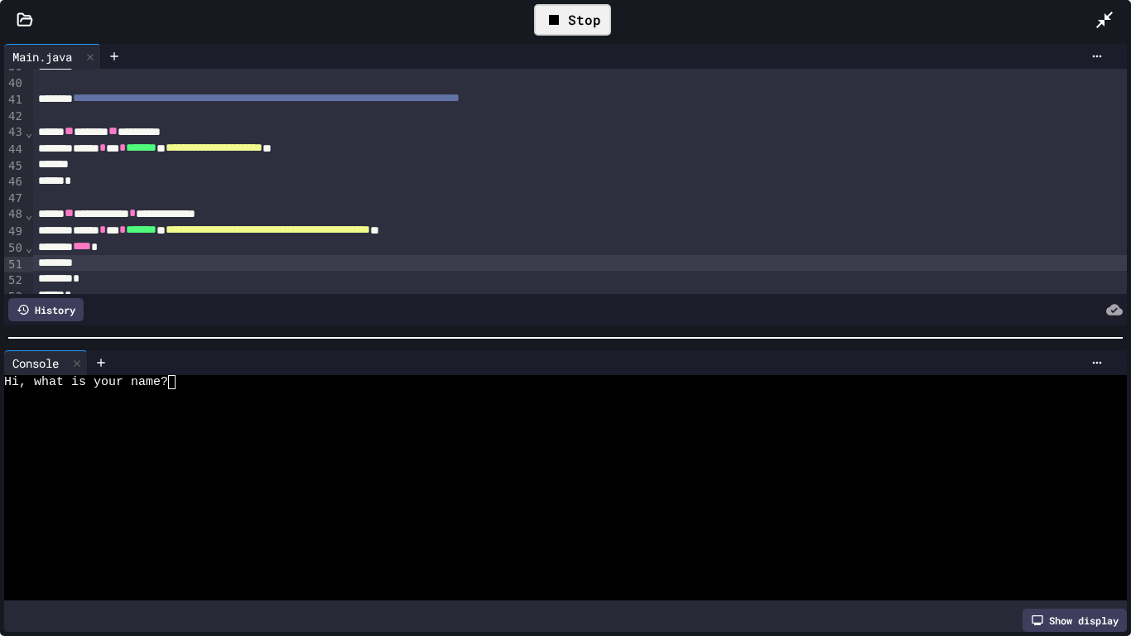
click at [128, 248] on div "**** *" at bounding box center [580, 246] width 1095 height 17
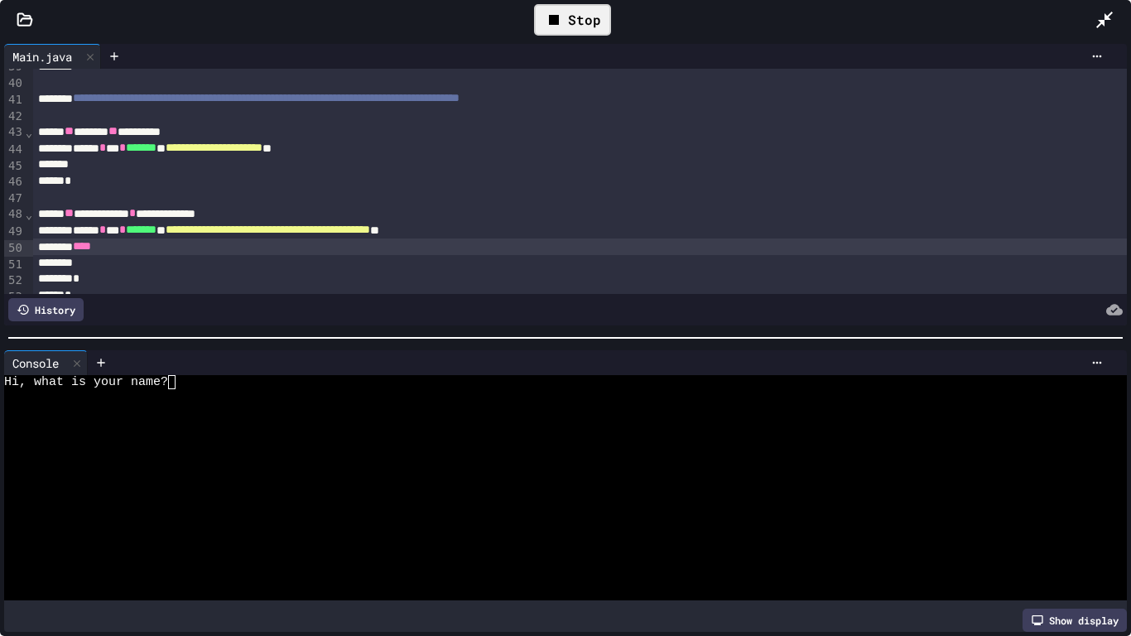
click at [98, 279] on div "*" at bounding box center [580, 279] width 1095 height 17
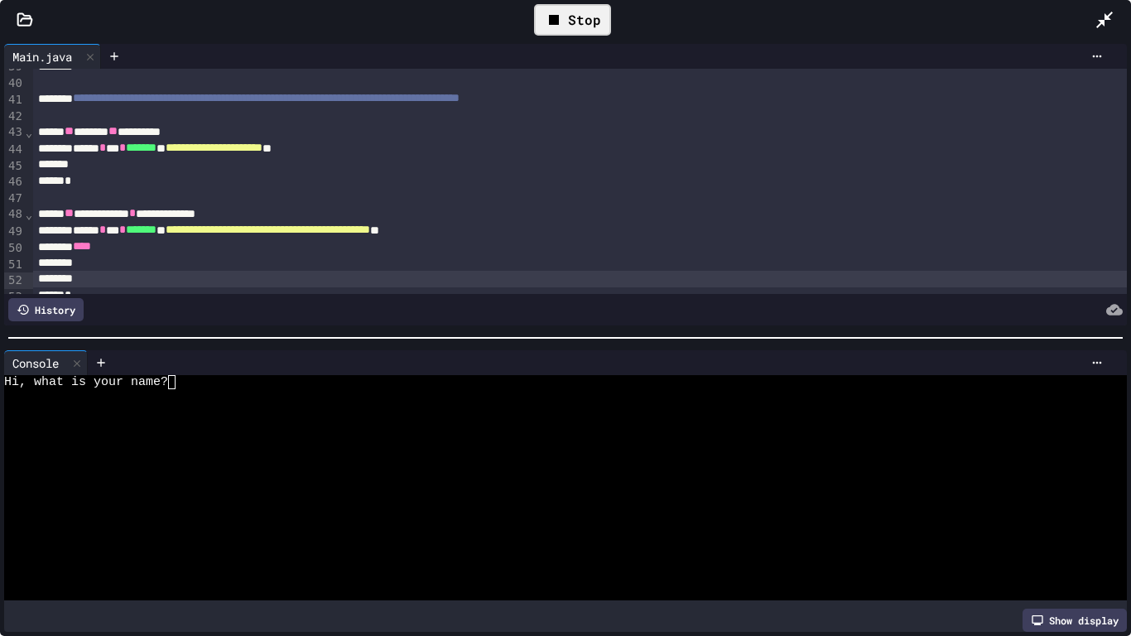
click at [282, 213] on div "**********" at bounding box center [580, 213] width 1095 height 17
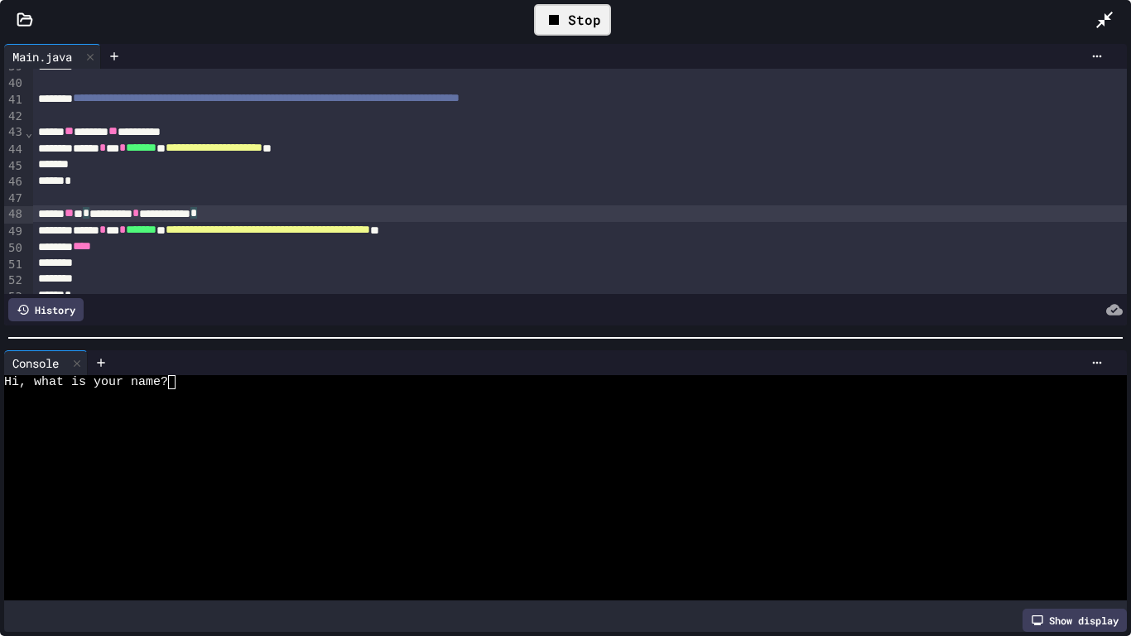
click at [157, 253] on div "****" at bounding box center [580, 246] width 1095 height 17
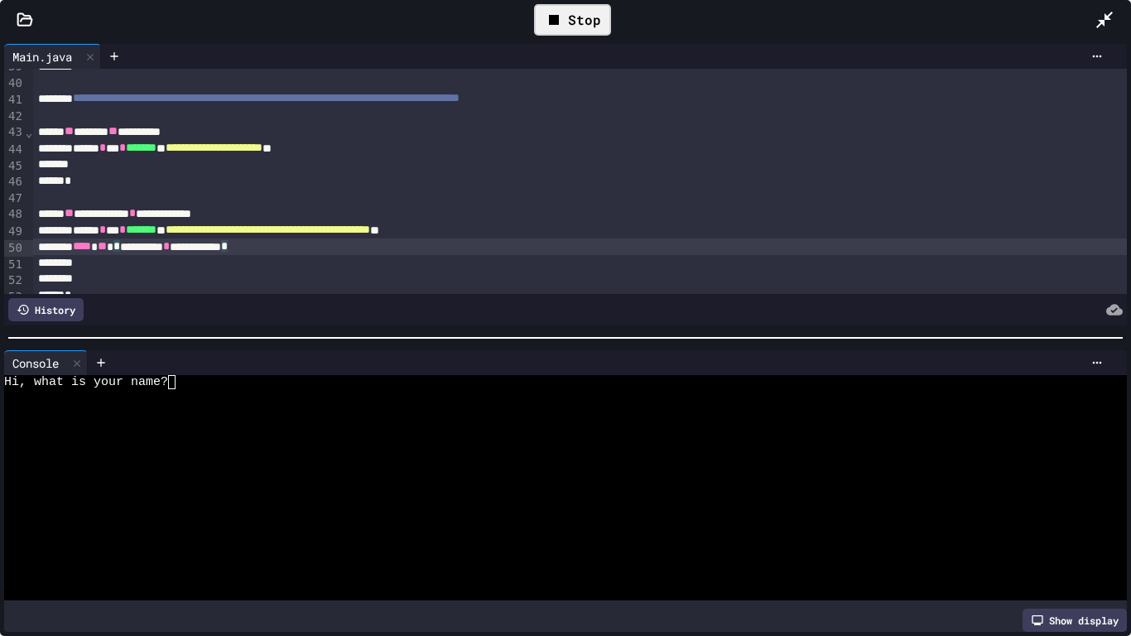
click at [343, 243] on div "**********" at bounding box center [580, 246] width 1095 height 17
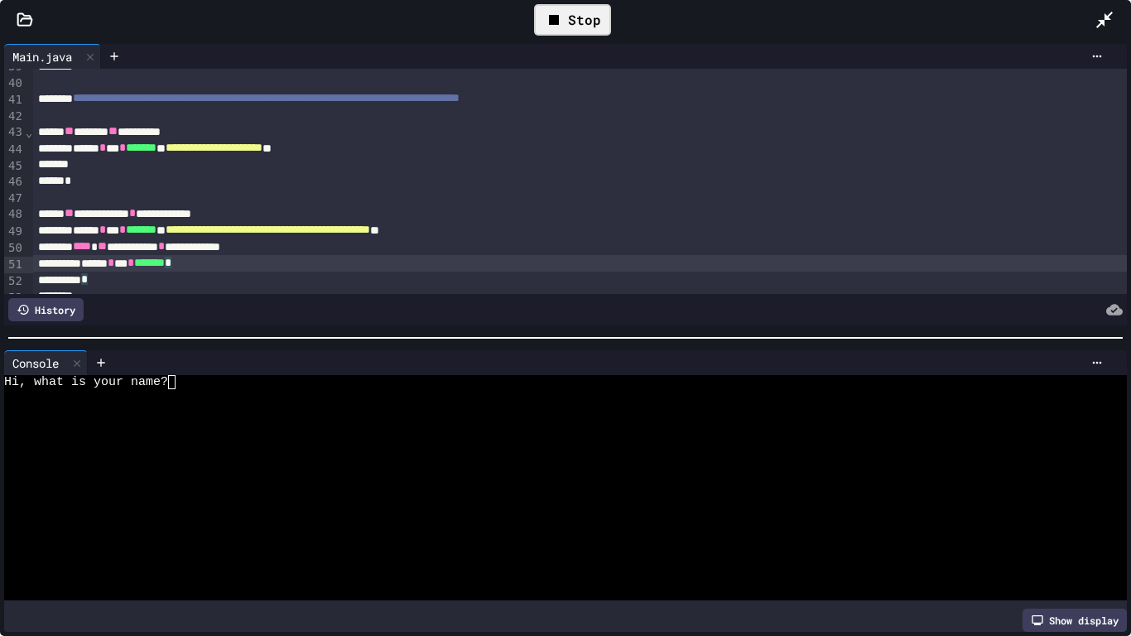
click at [258, 287] on div "*" at bounding box center [580, 280] width 1095 height 17
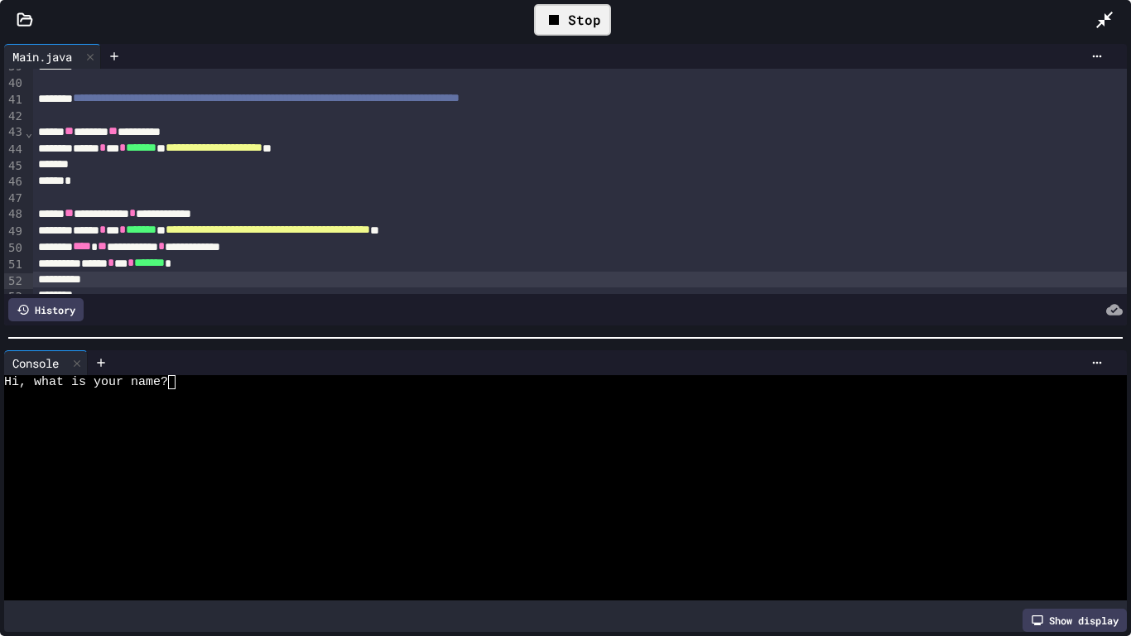
click at [286, 268] on div "****** * *** * ******* *" at bounding box center [580, 263] width 1095 height 17
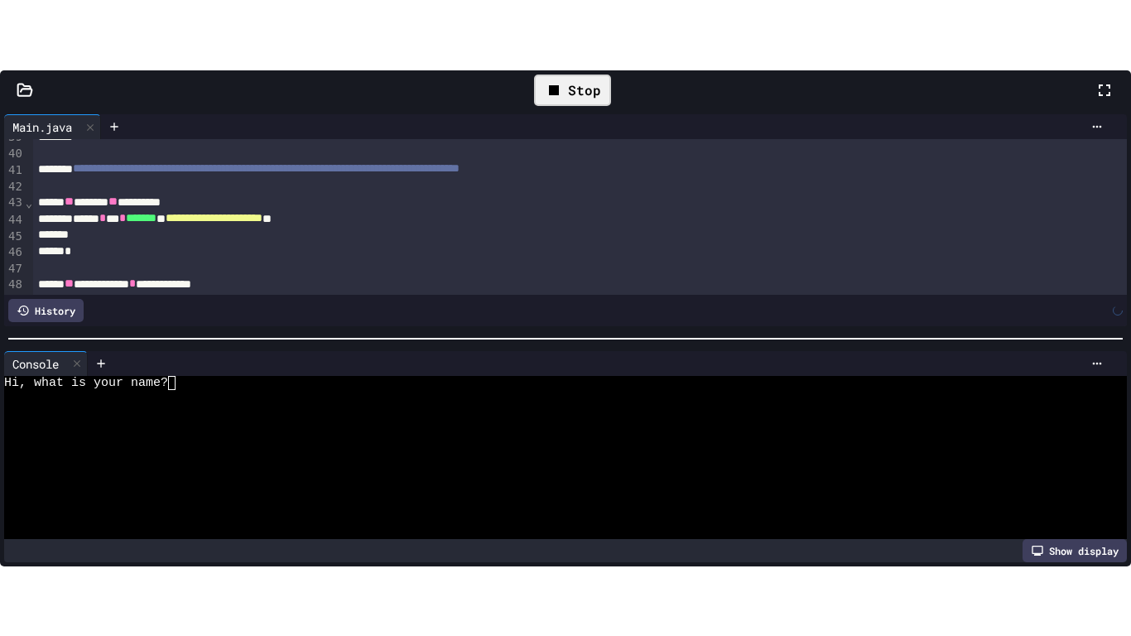
scroll to position [657, 0]
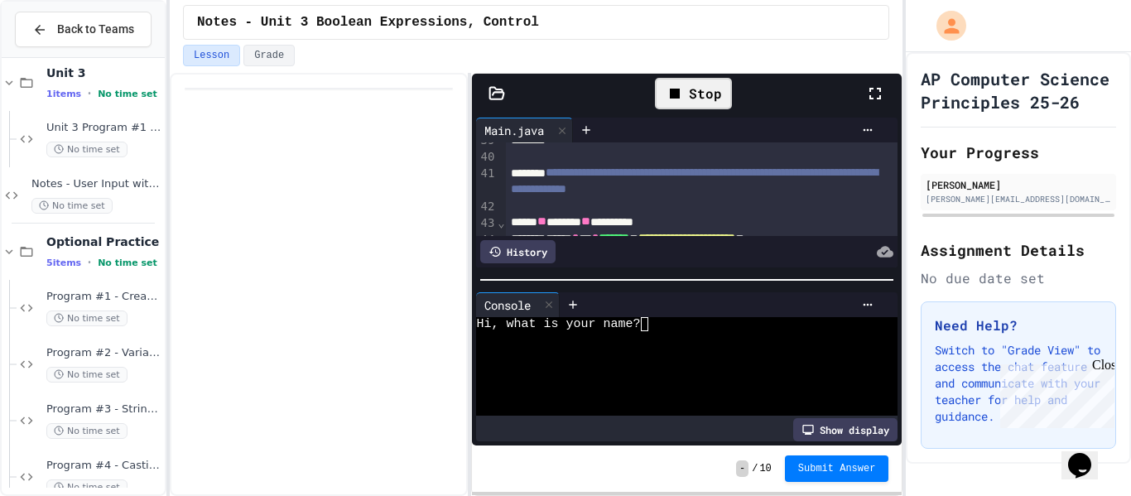
click at [876, 104] on div at bounding box center [883, 94] width 36 height 48
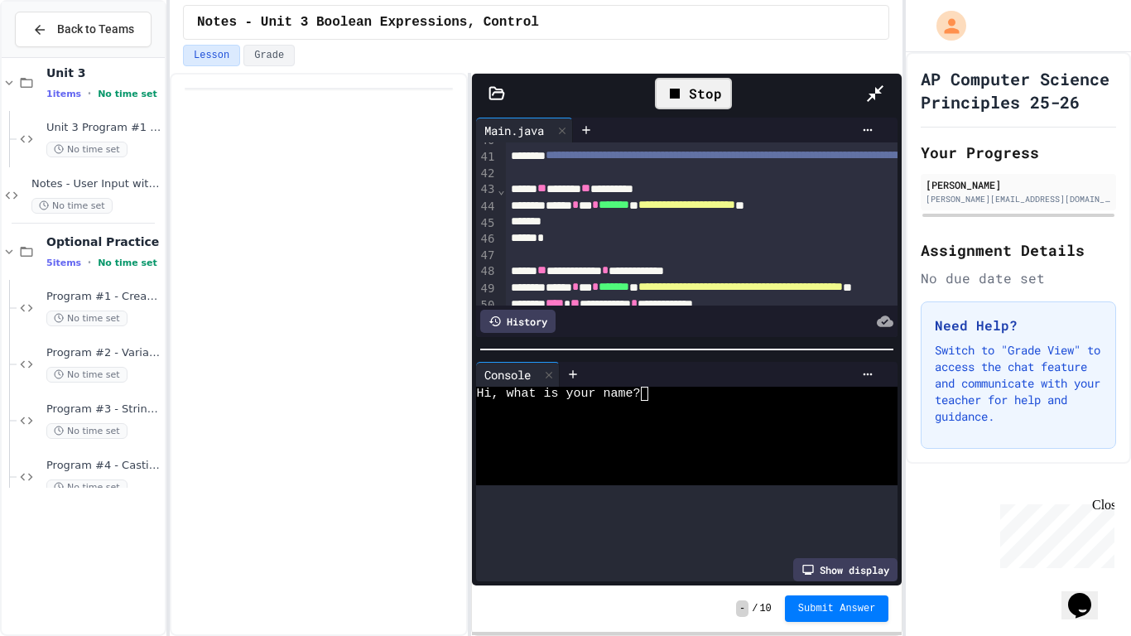
scroll to position [640, 0]
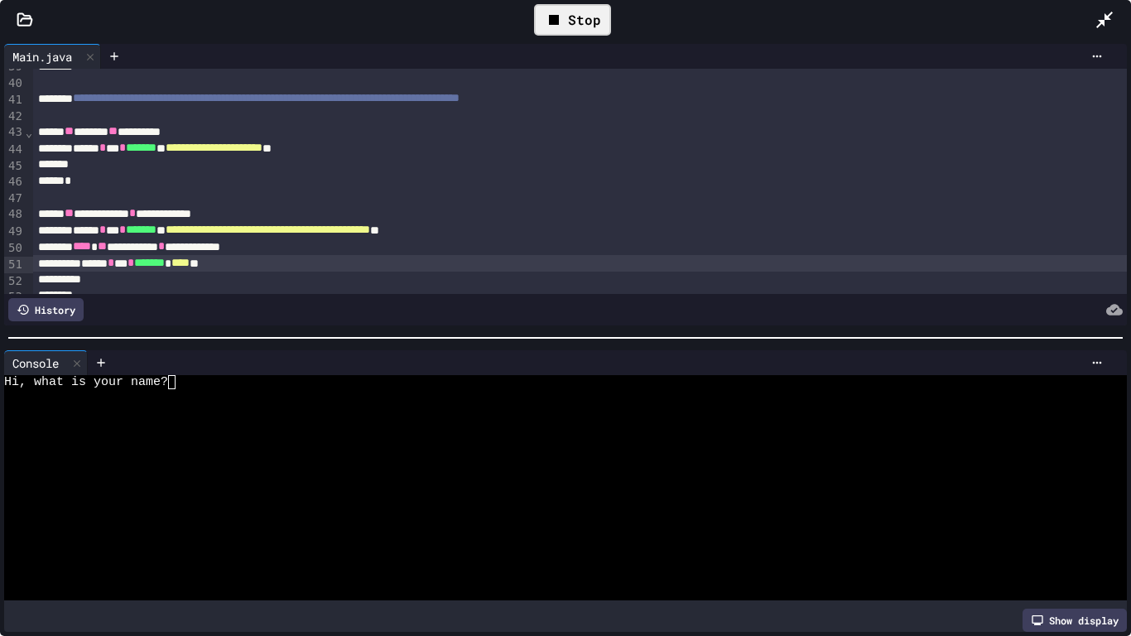
click at [190, 267] on span "****" at bounding box center [180, 263] width 18 height 12
click at [566, 20] on div "Stop" at bounding box center [572, 19] width 77 height 31
click at [566, 20] on icon at bounding box center [571, 20] width 20 height 20
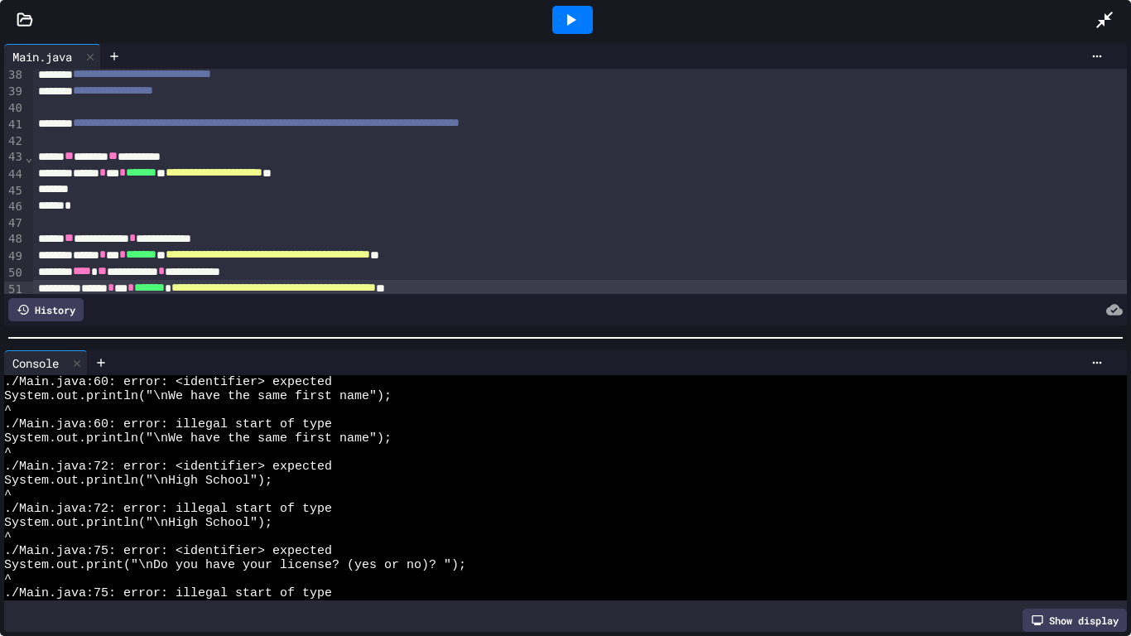
scroll to position [685, 0]
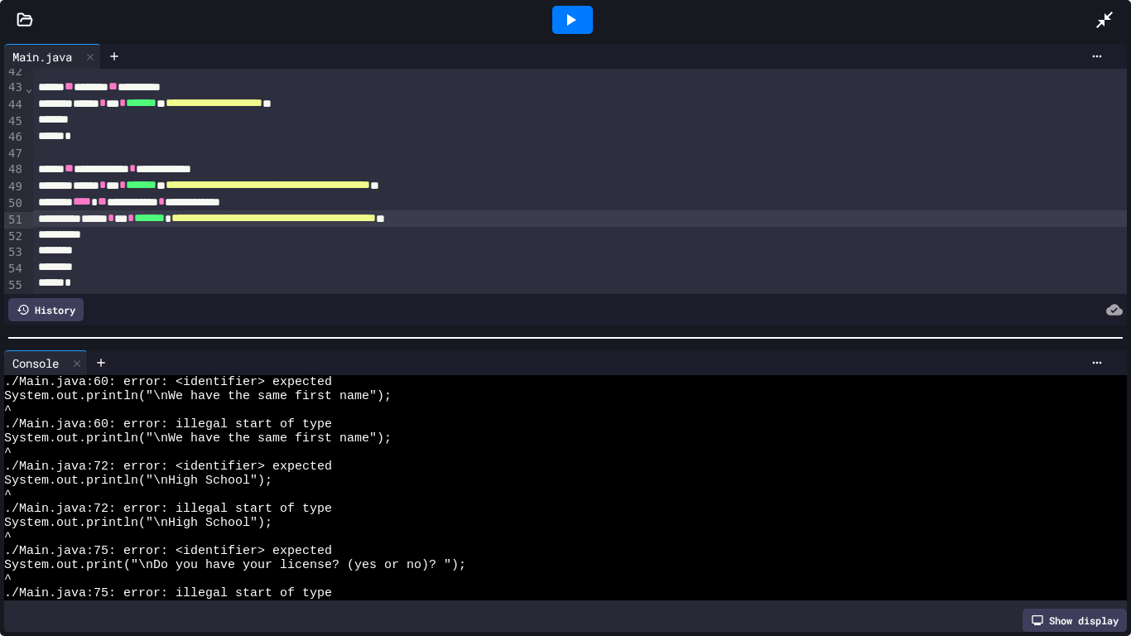
click at [297, 173] on div "**********" at bounding box center [580, 169] width 1095 height 17
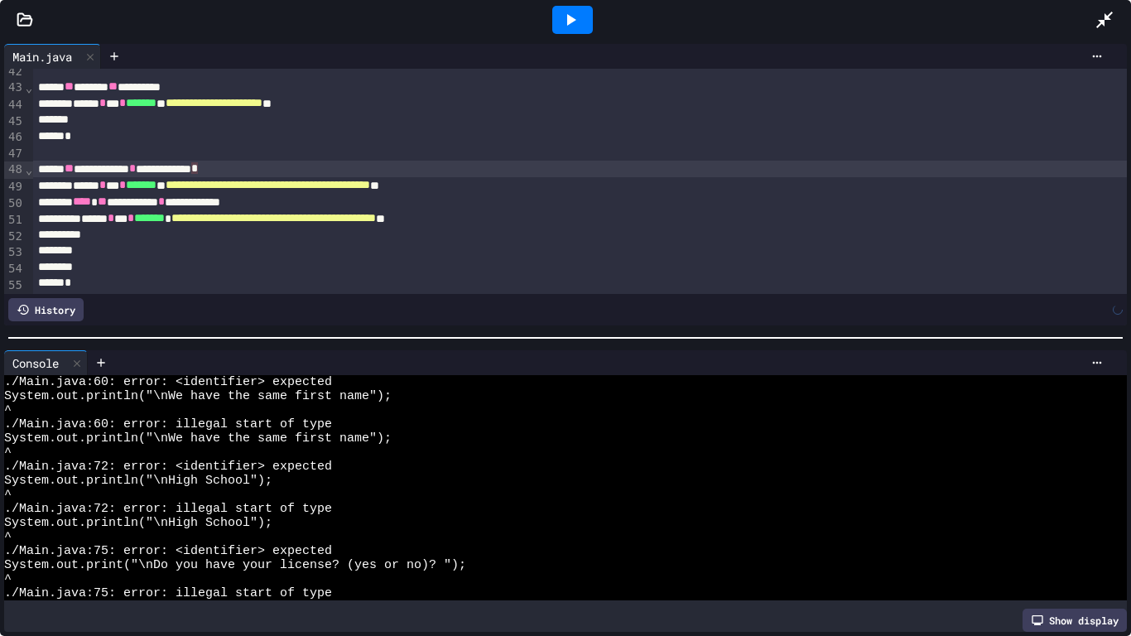
click at [418, 237] on div at bounding box center [580, 235] width 1095 height 17
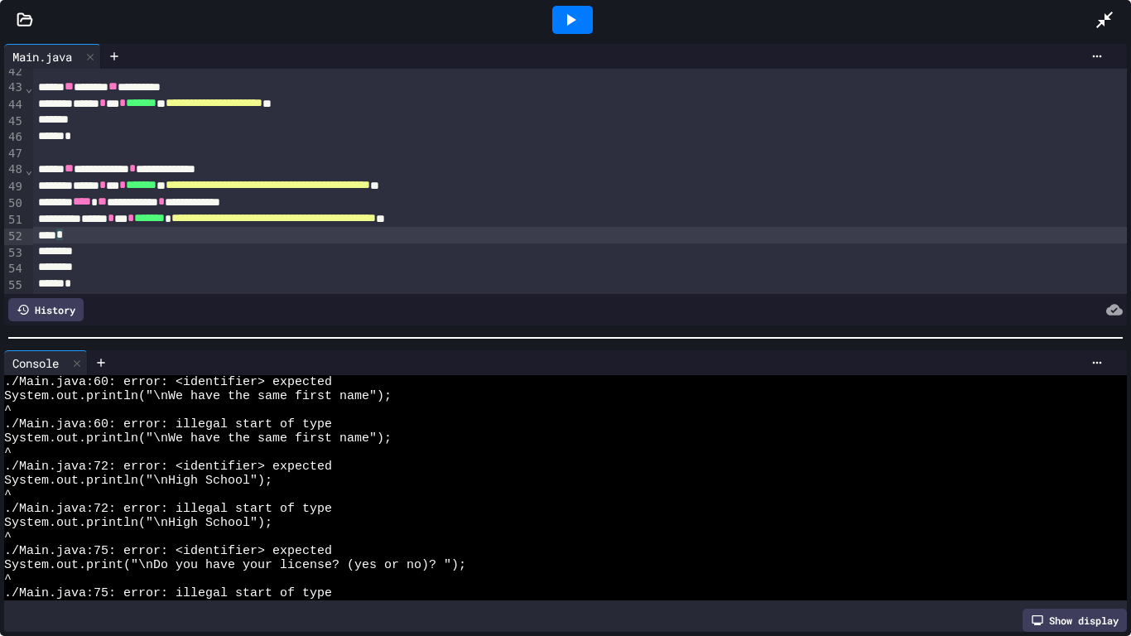
click at [568, 18] on icon at bounding box center [571, 20] width 9 height 12
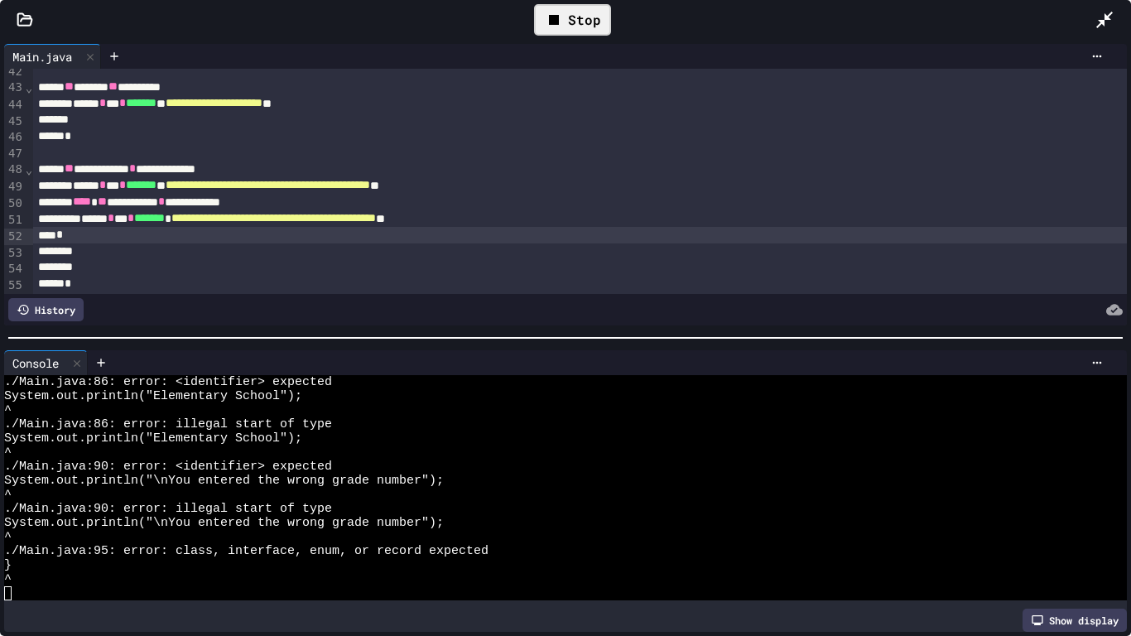
scroll to position [479, 0]
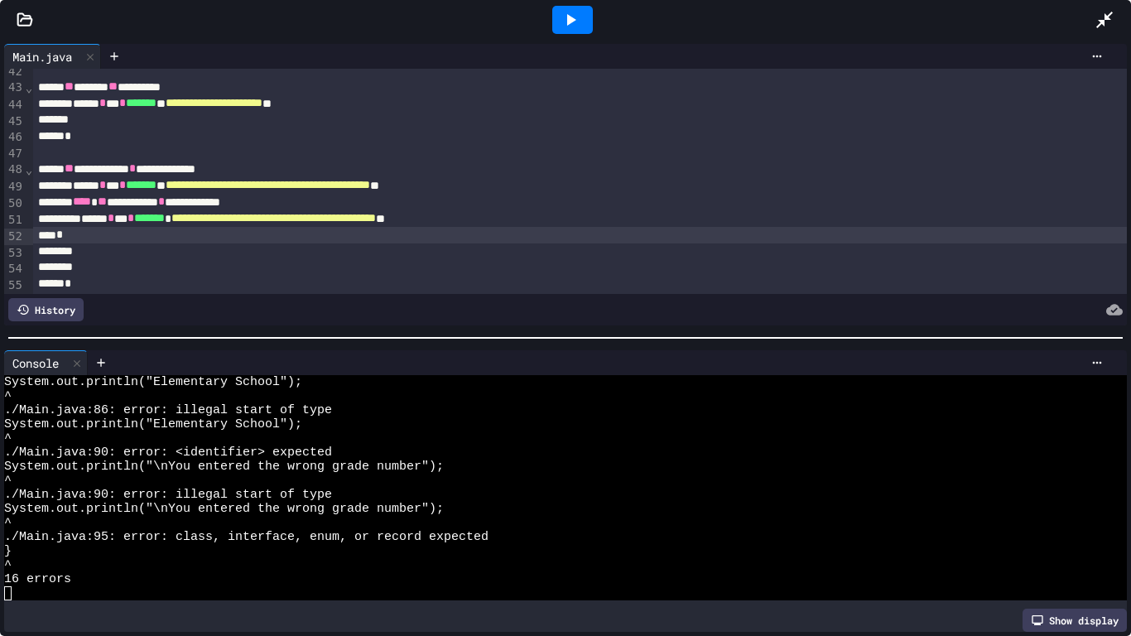
click at [188, 166] on div "**********" at bounding box center [580, 169] width 1095 height 17
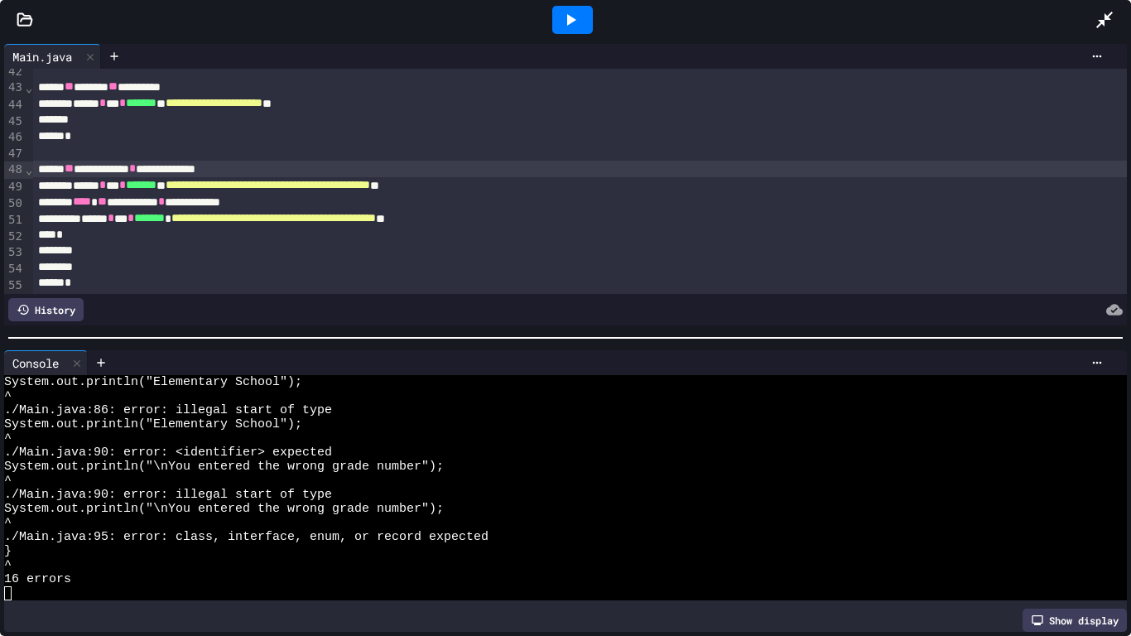
click at [72, 230] on div "*" at bounding box center [580, 235] width 1095 height 17
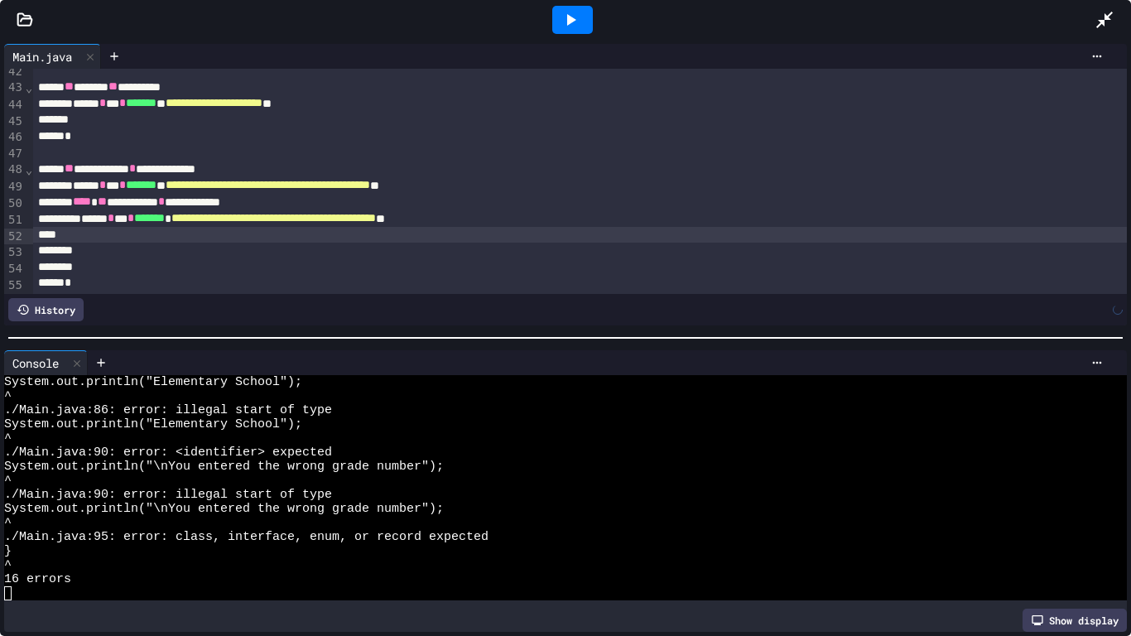
click at [85, 207] on div "**********" at bounding box center [580, 202] width 1095 height 17
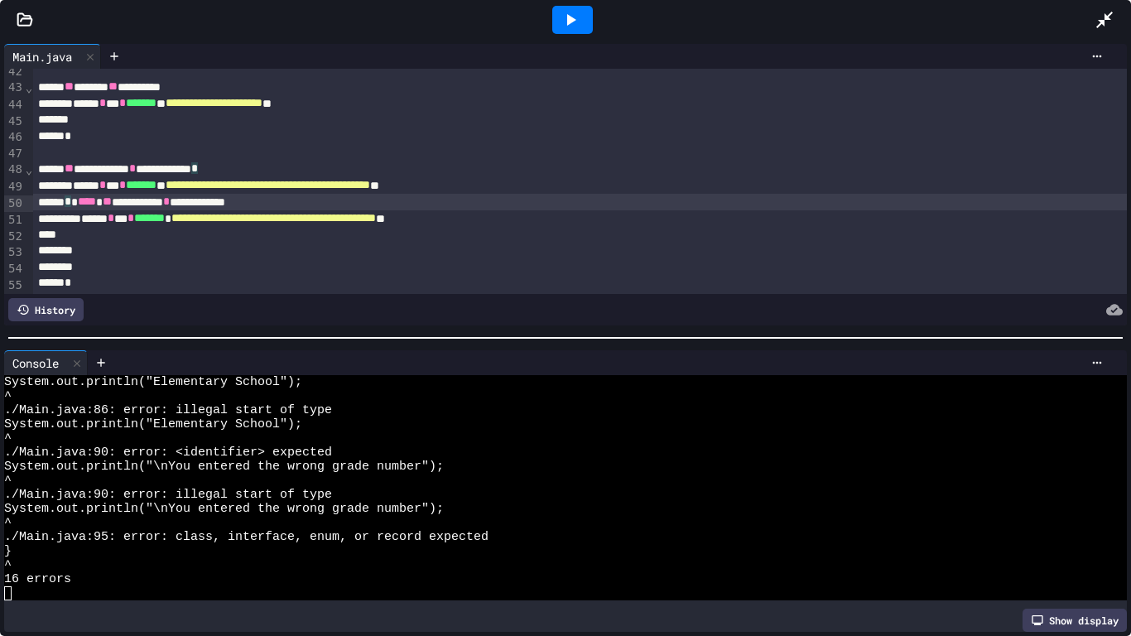
click at [571, 25] on icon at bounding box center [571, 20] width 20 height 20
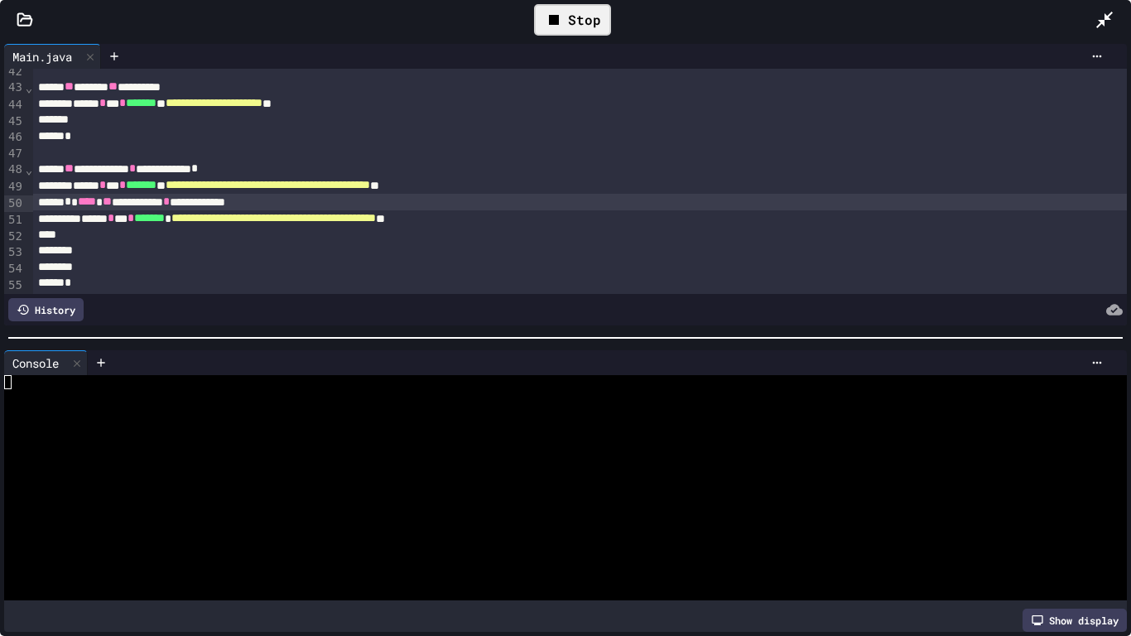
scroll to position [436, 0]
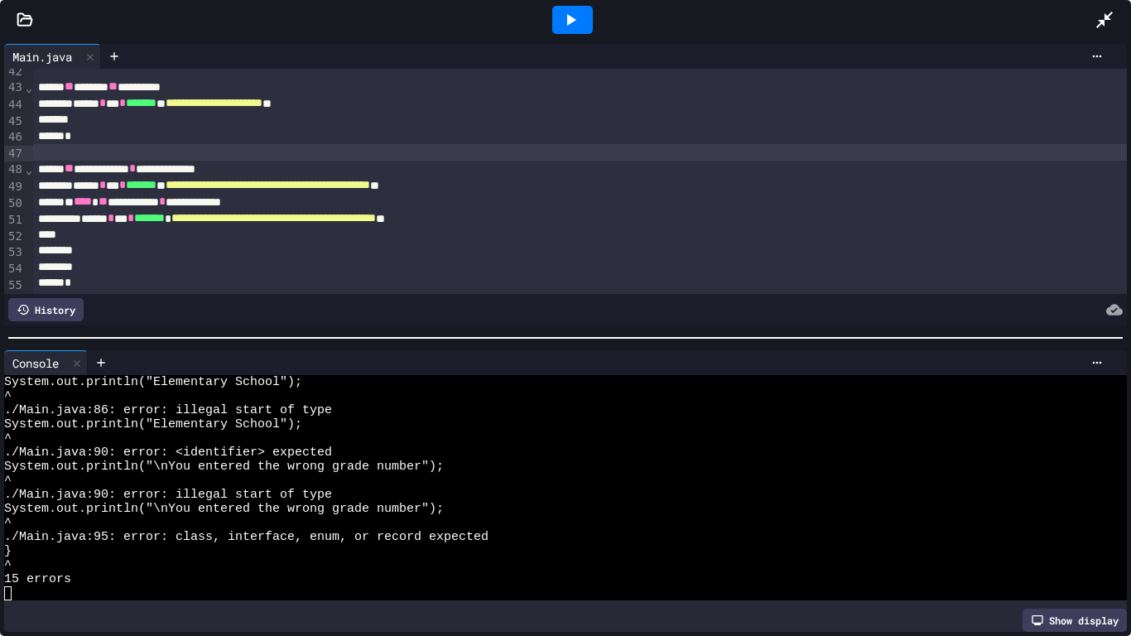
click at [479, 158] on div at bounding box center [580, 152] width 1095 height 17
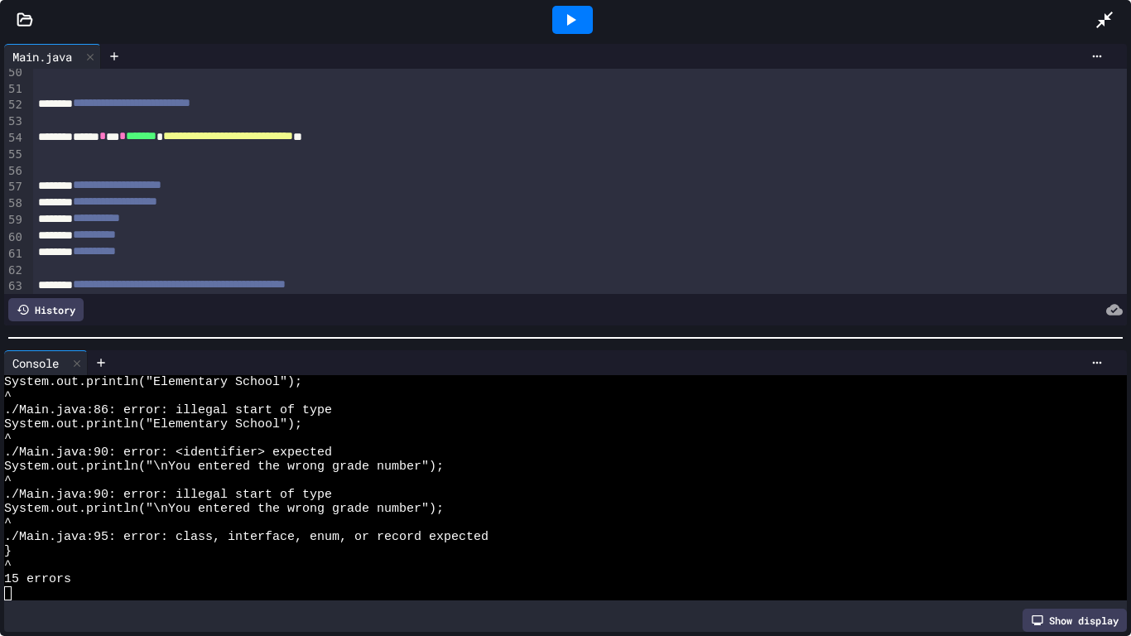
scroll to position [794, 0]
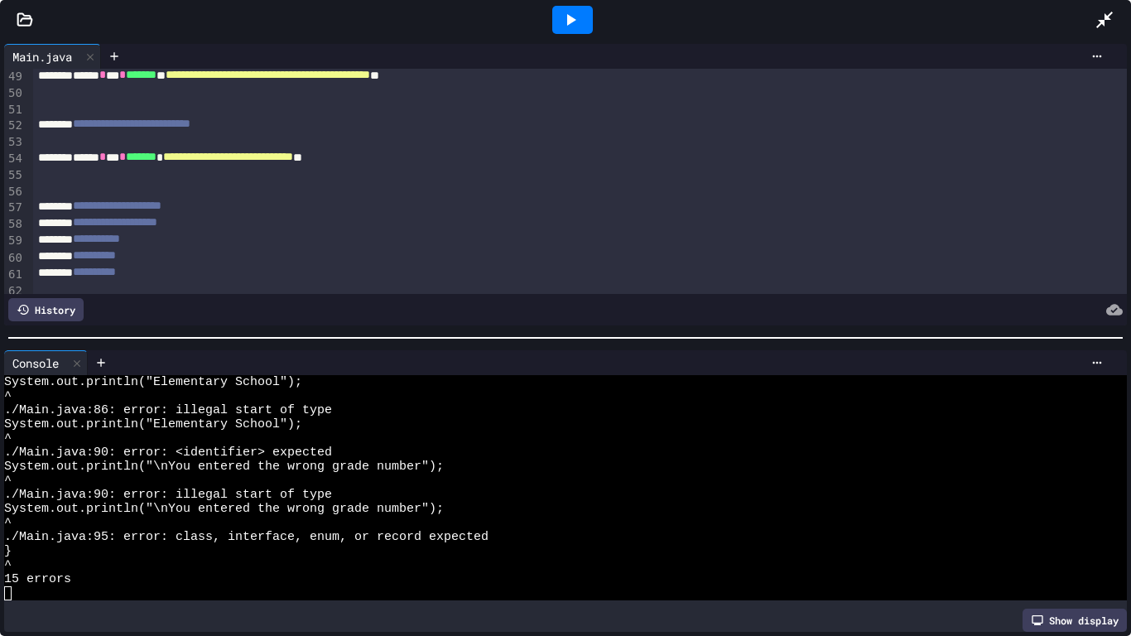
click at [584, 23] on div at bounding box center [572, 20] width 41 height 28
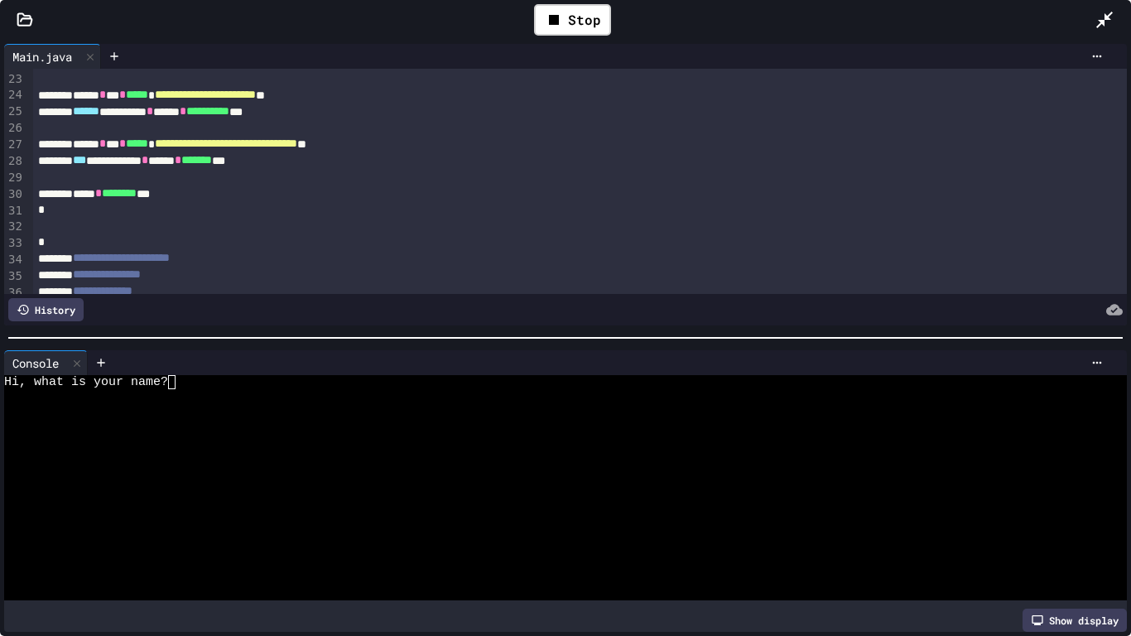
scroll to position [360, 0]
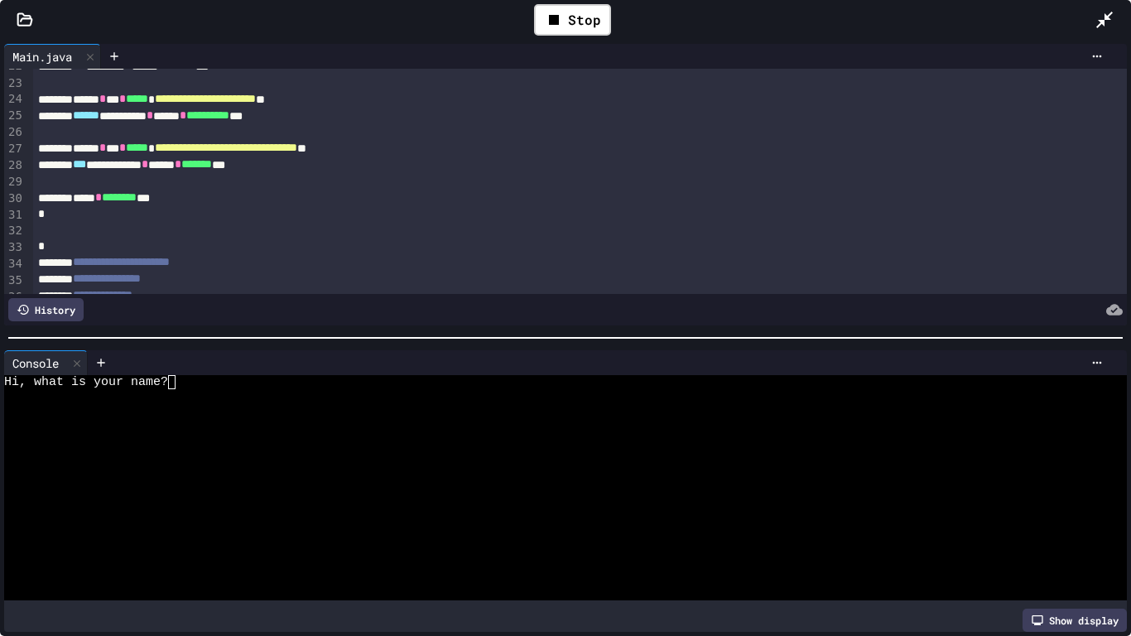
click at [448, 125] on div at bounding box center [580, 132] width 1095 height 17
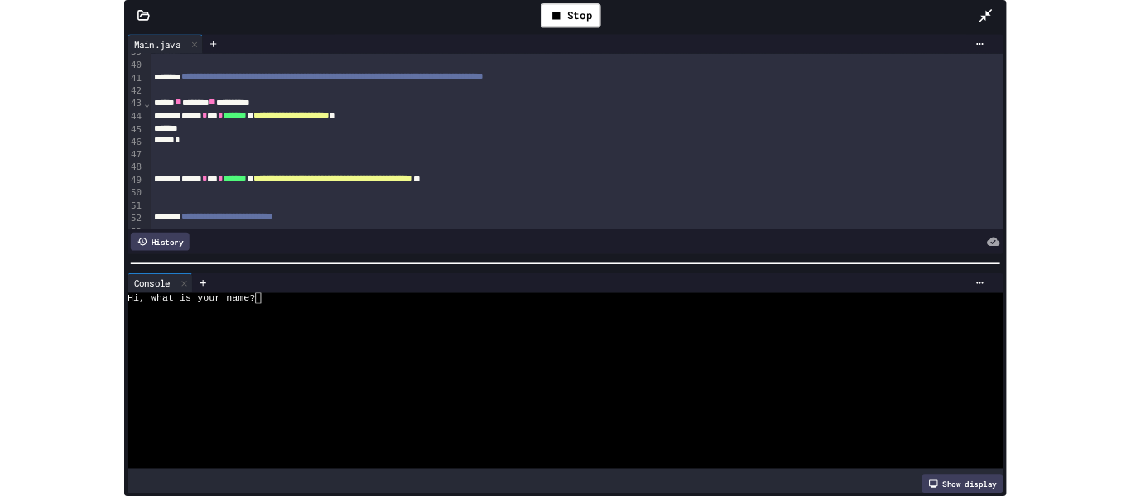
scroll to position [644, 0]
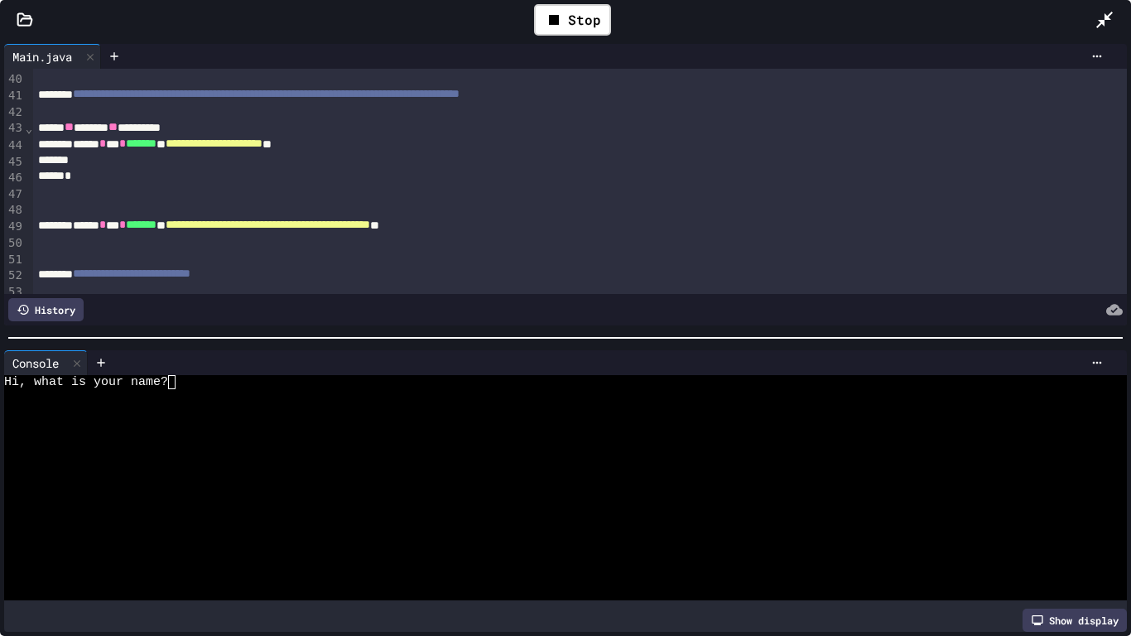
click at [354, 203] on div at bounding box center [580, 208] width 1095 height 17
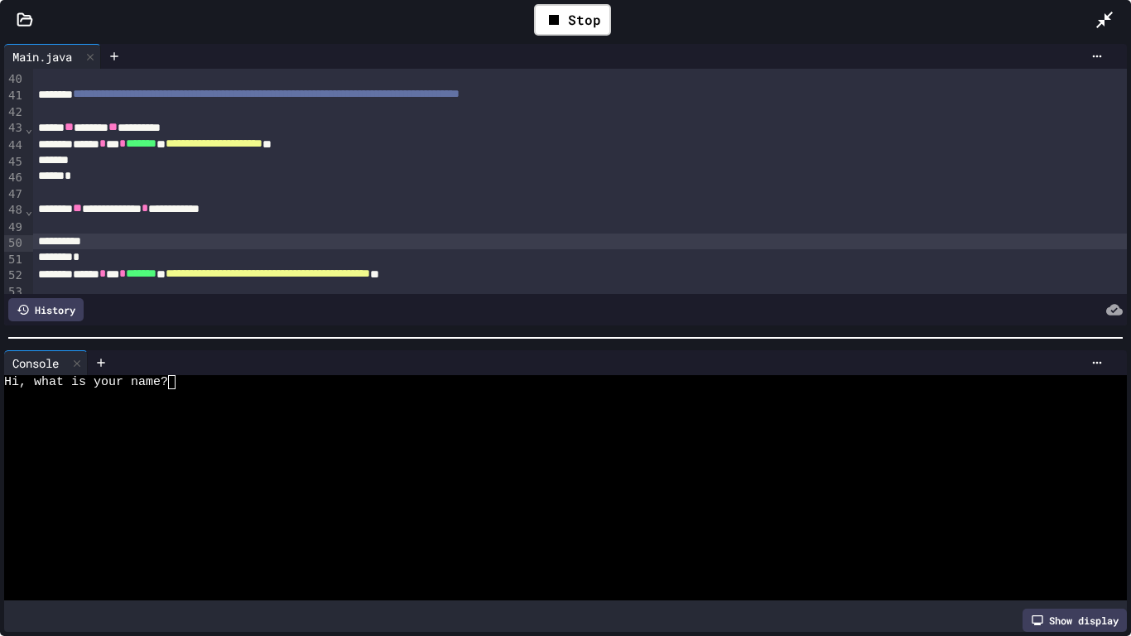
click at [226, 245] on div at bounding box center [580, 242] width 1095 height 17
click at [213, 253] on div "*" at bounding box center [580, 257] width 1095 height 17
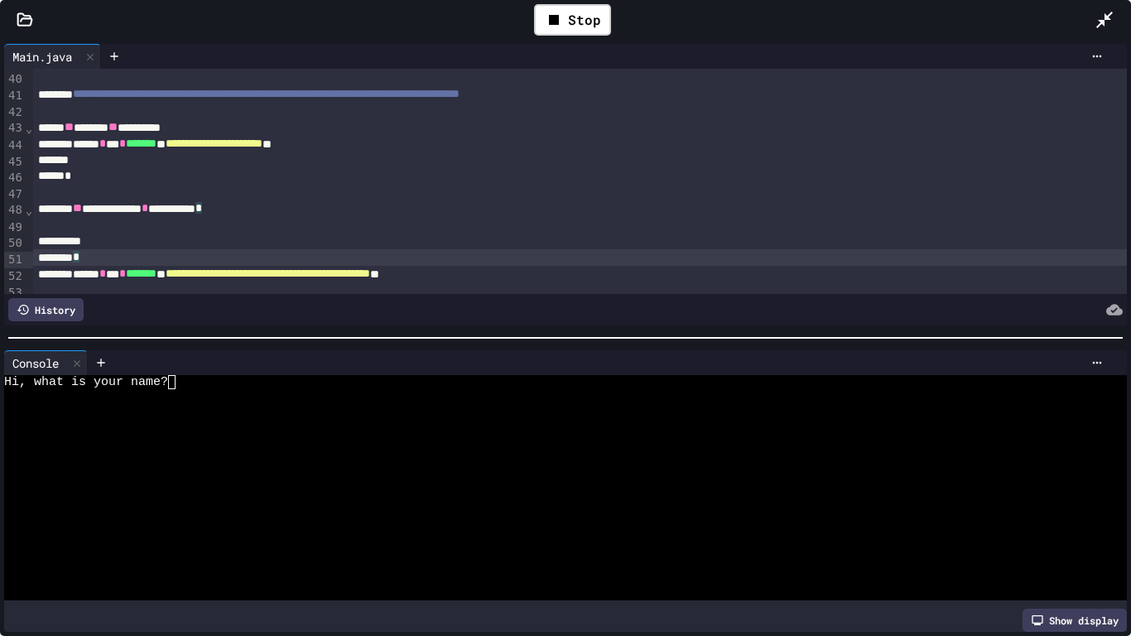
click at [213, 253] on div "*" at bounding box center [580, 257] width 1095 height 17
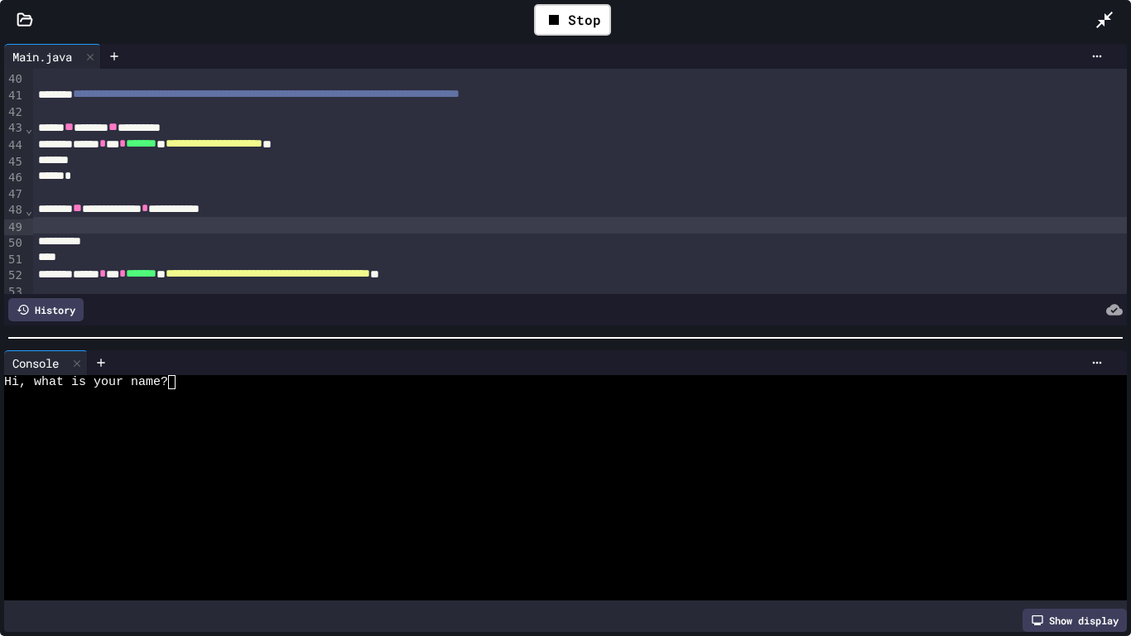
click at [180, 222] on div at bounding box center [580, 225] width 1095 height 17
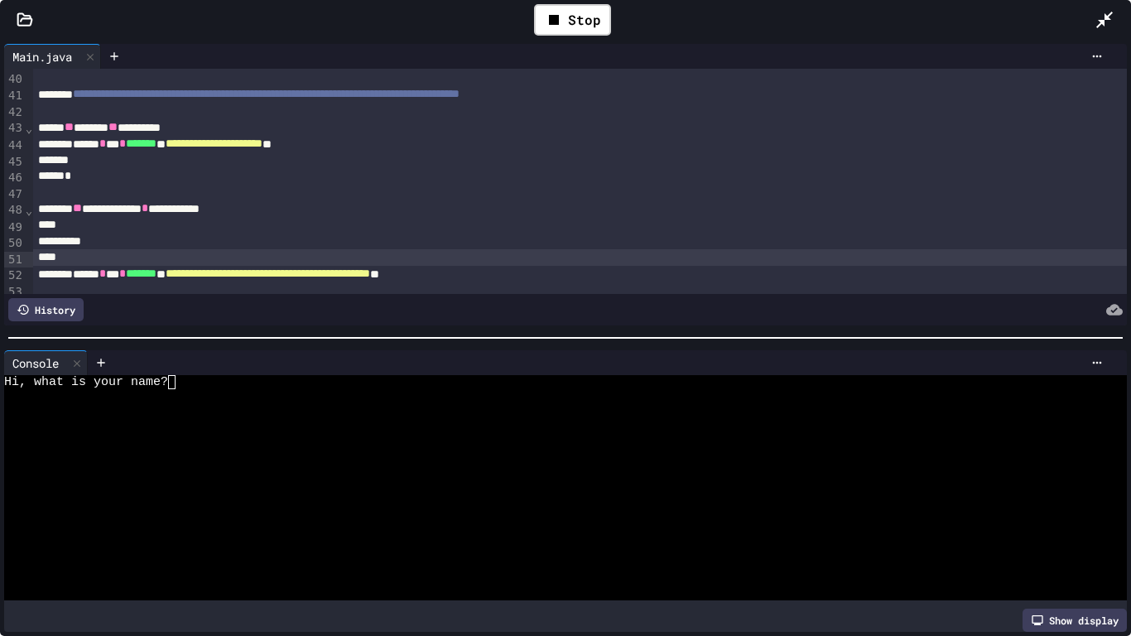
click at [149, 252] on div at bounding box center [580, 257] width 1095 height 17
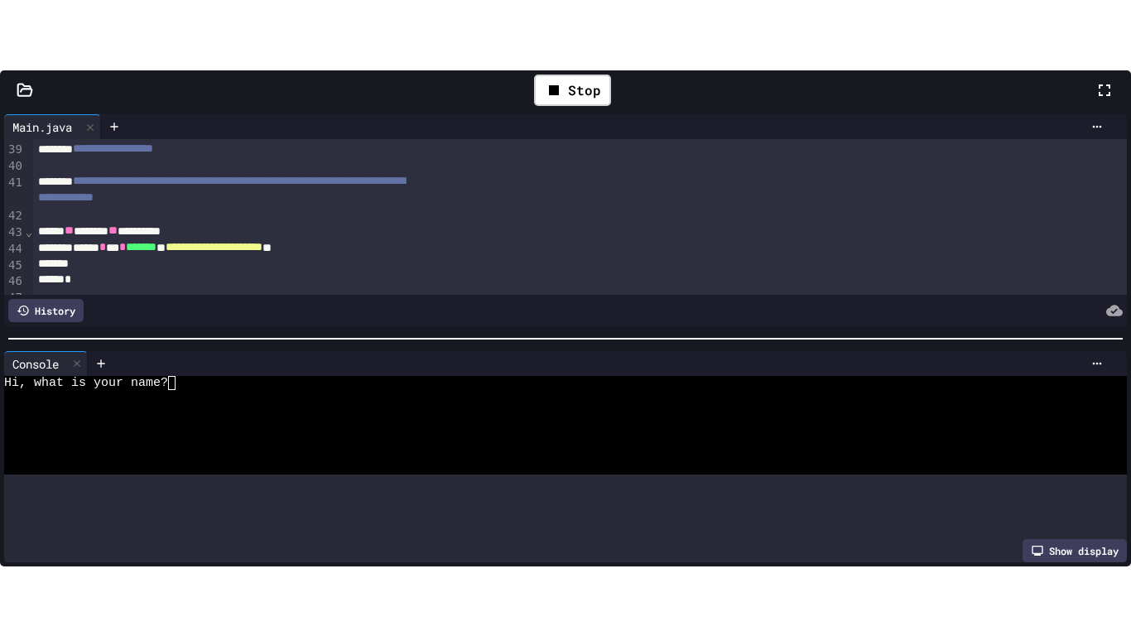
scroll to position [661, 0]
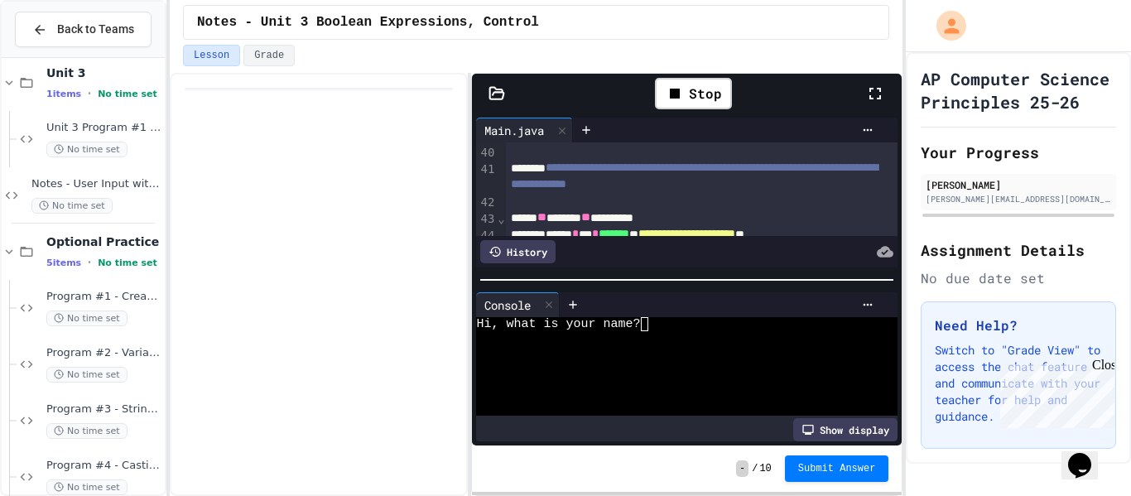
click at [870, 84] on icon at bounding box center [875, 94] width 20 height 20
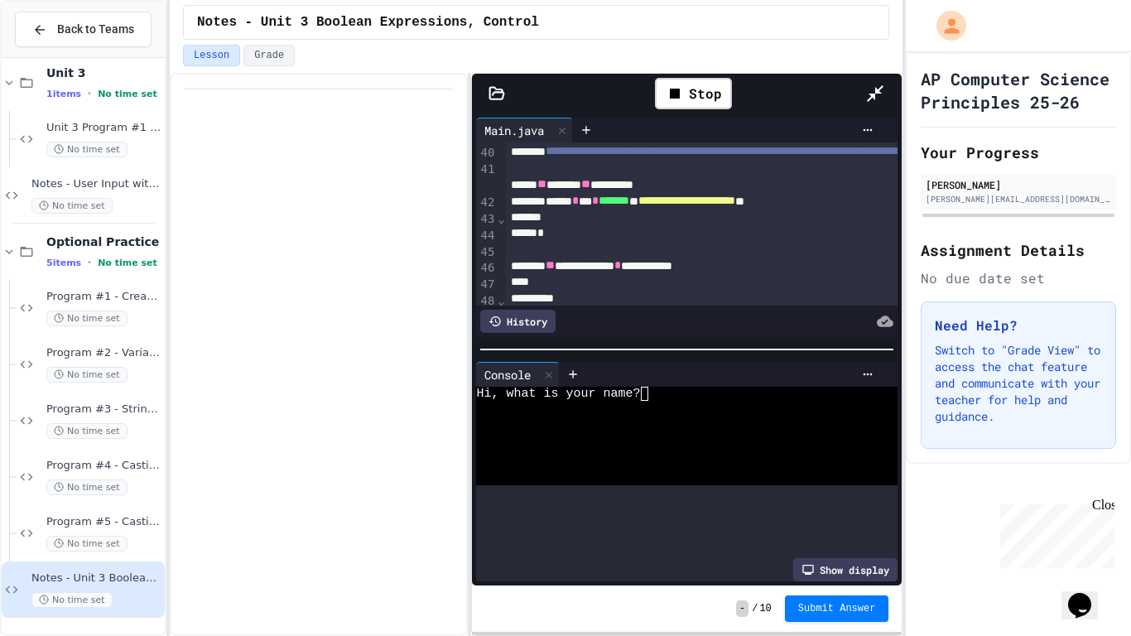
scroll to position [644, 0]
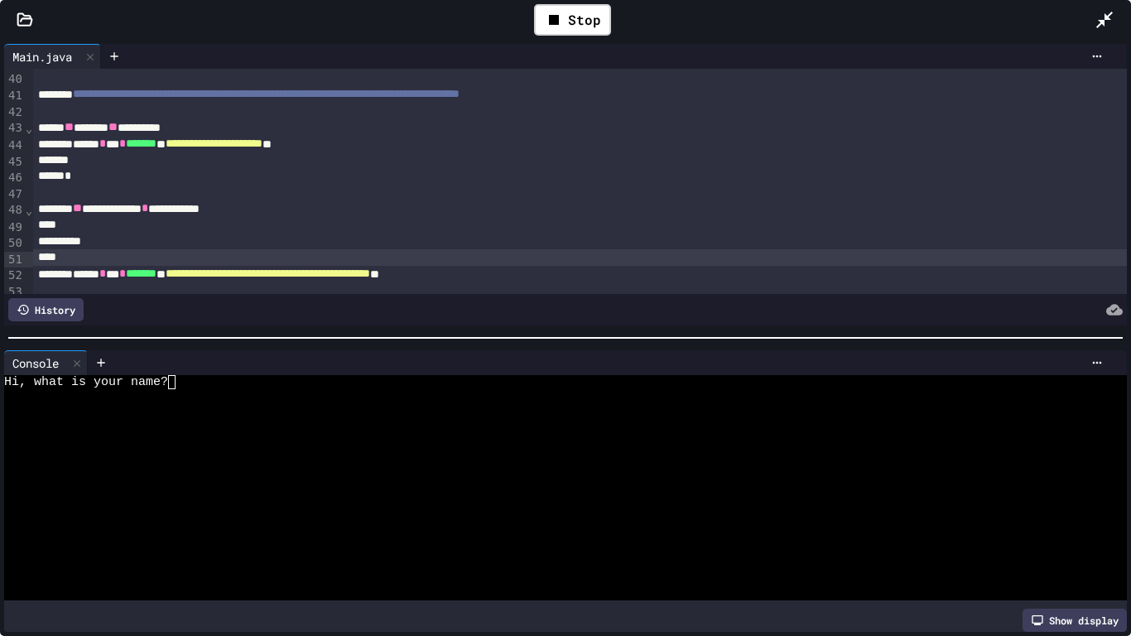
click at [480, 225] on div at bounding box center [580, 225] width 1095 height 17
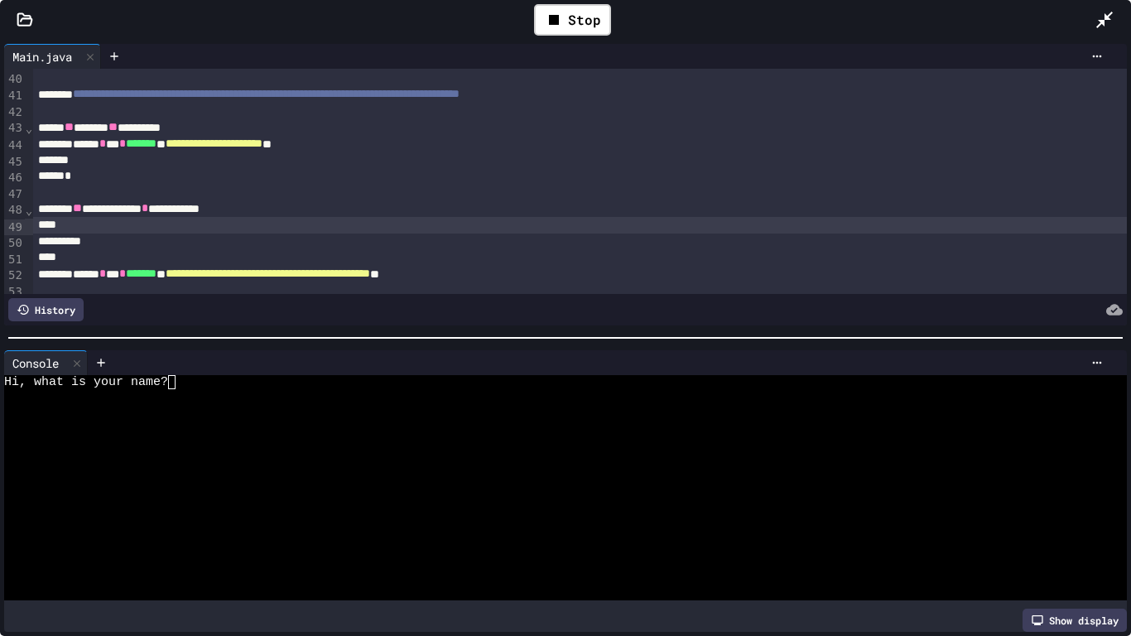
click at [423, 253] on div at bounding box center [580, 257] width 1095 height 17
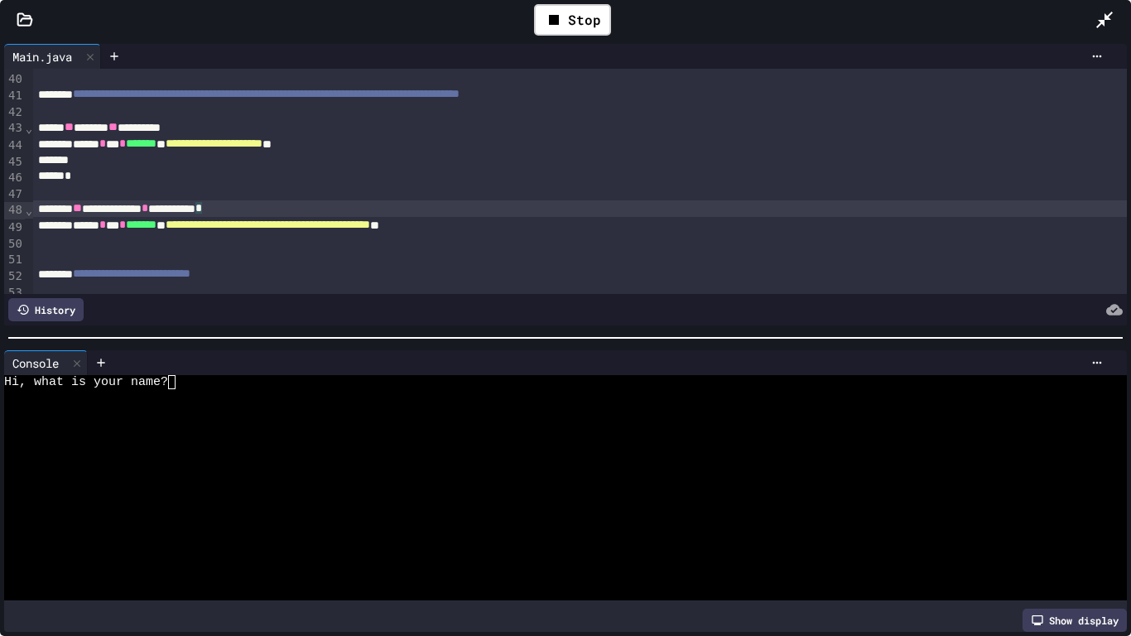
click at [583, 229] on div "**********" at bounding box center [580, 225] width 1095 height 17
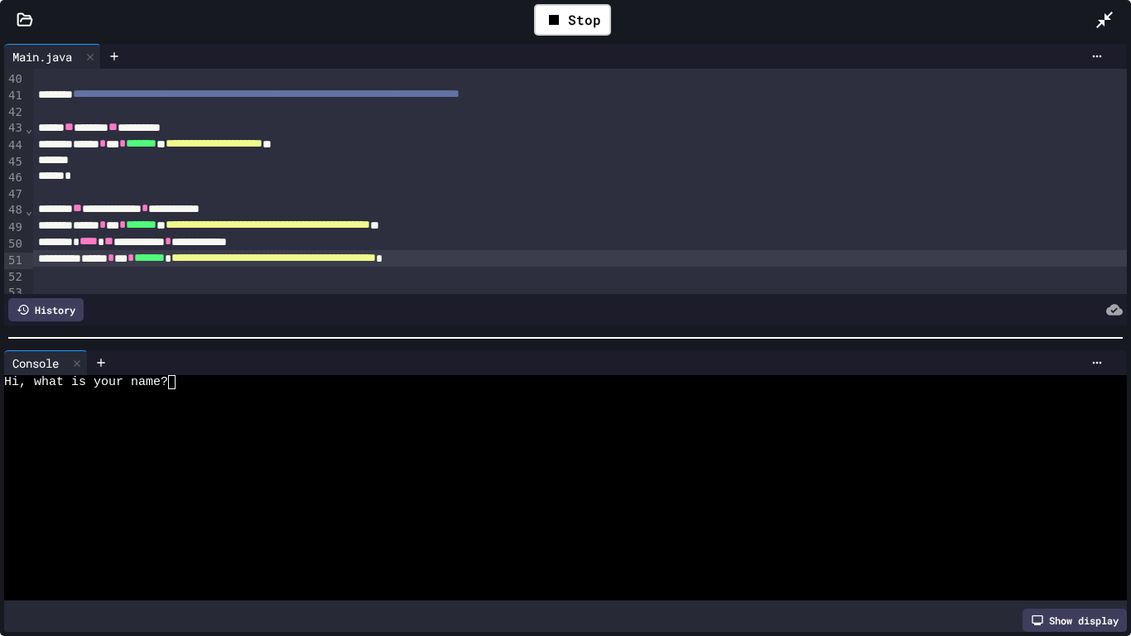
click at [646, 245] on div "**********" at bounding box center [580, 242] width 1095 height 17
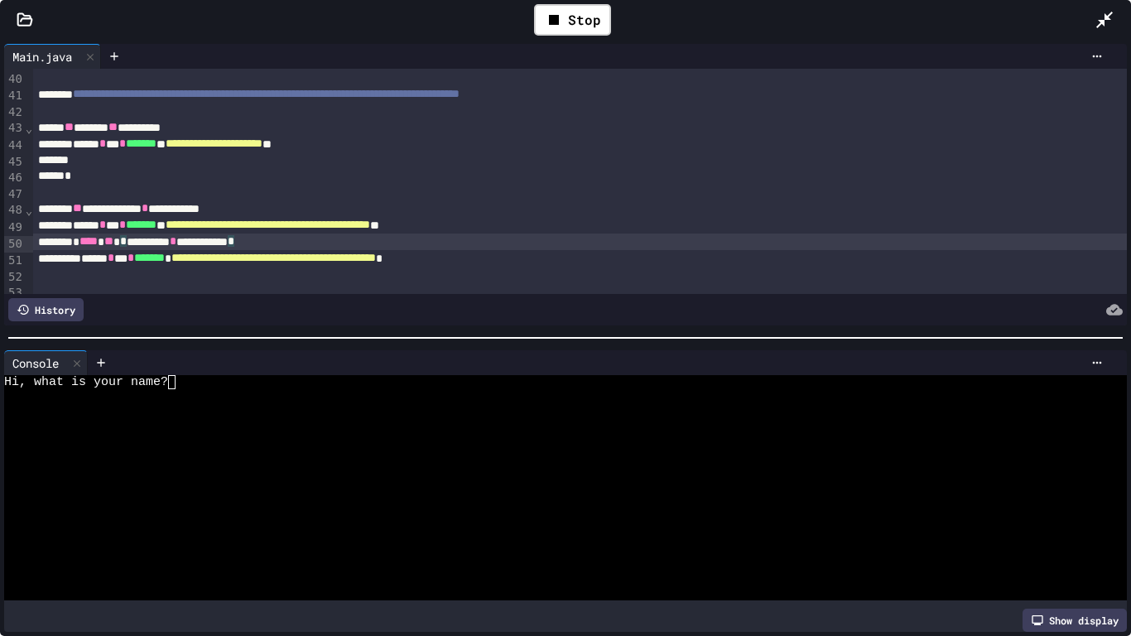
click at [609, 267] on div "**********" at bounding box center [580, 258] width 1095 height 17
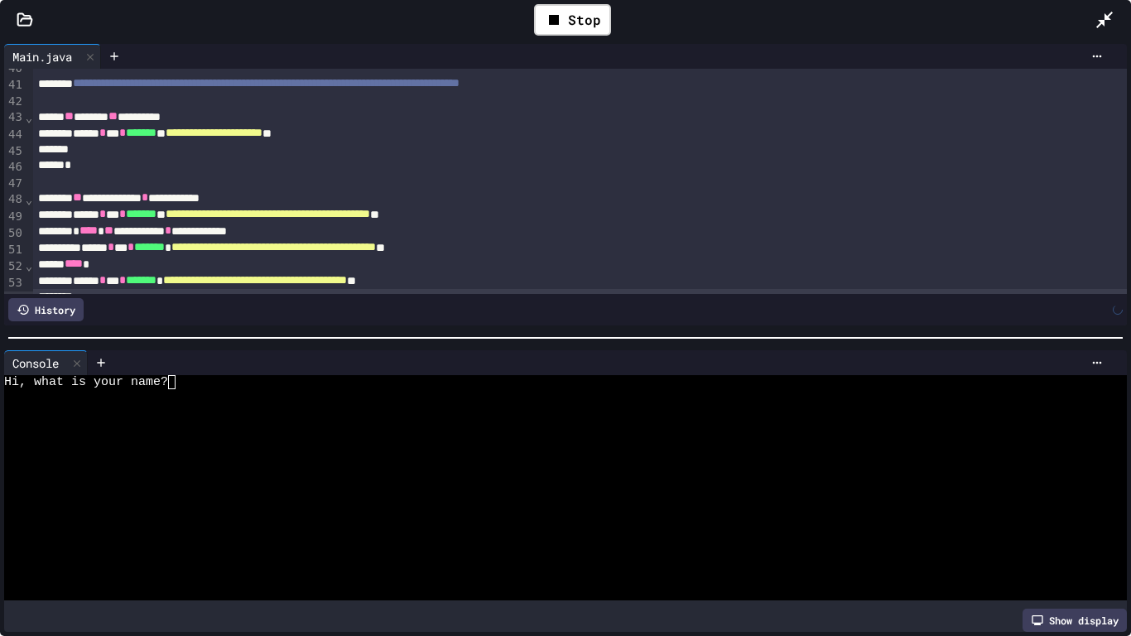
scroll to position [672, 0]
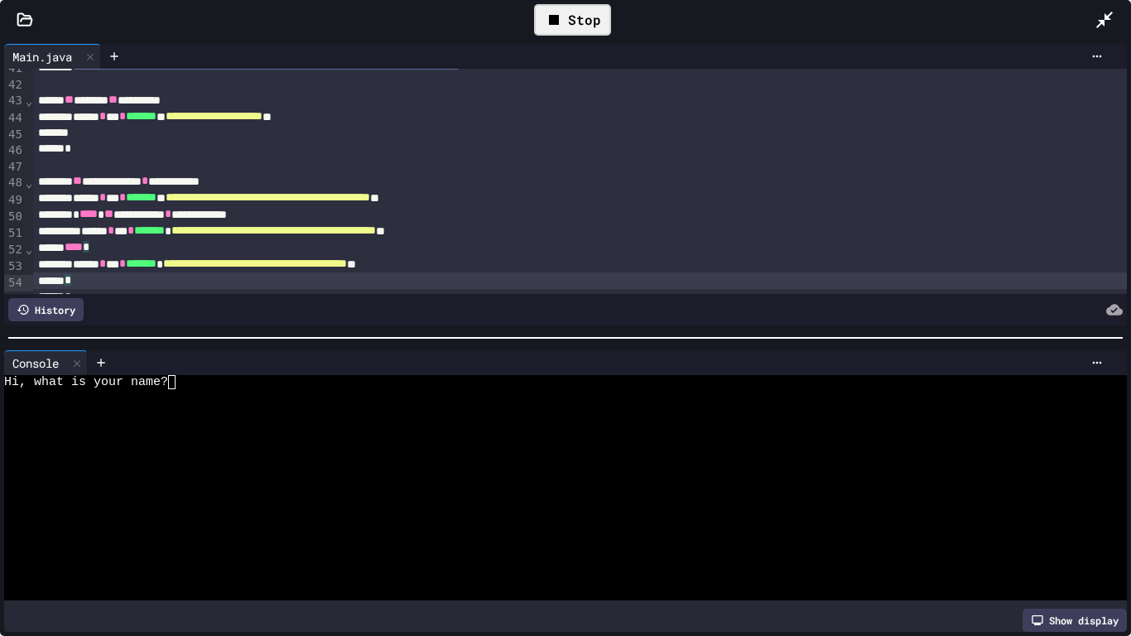
click at [556, 8] on div "Stop" at bounding box center [572, 19] width 77 height 31
click at [561, 12] on icon at bounding box center [571, 20] width 20 height 20
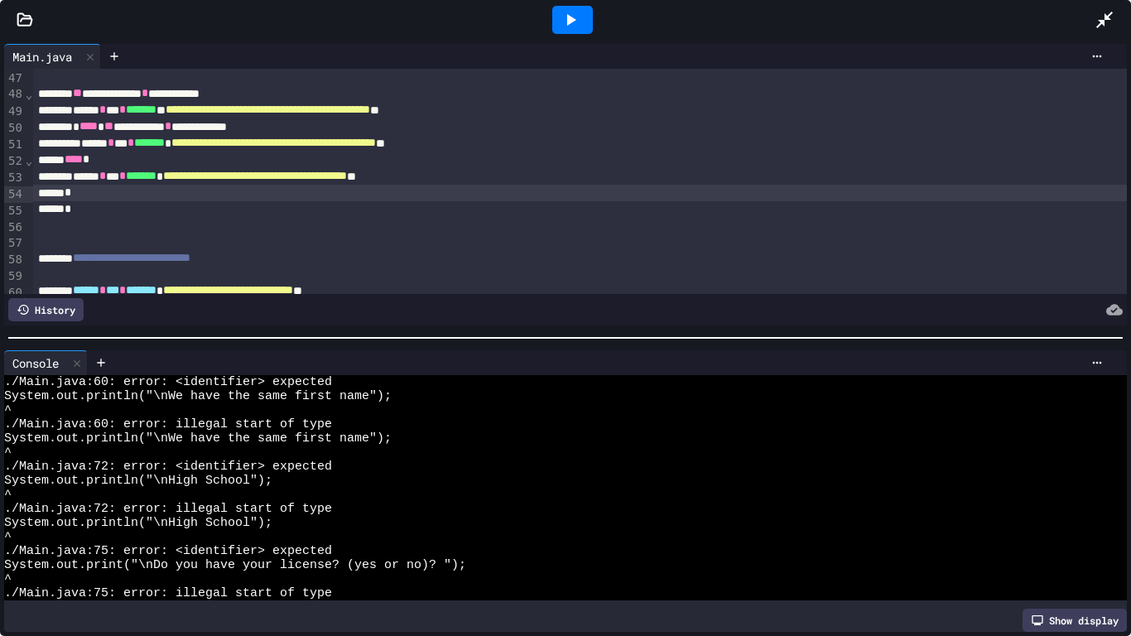
scroll to position [744, 0]
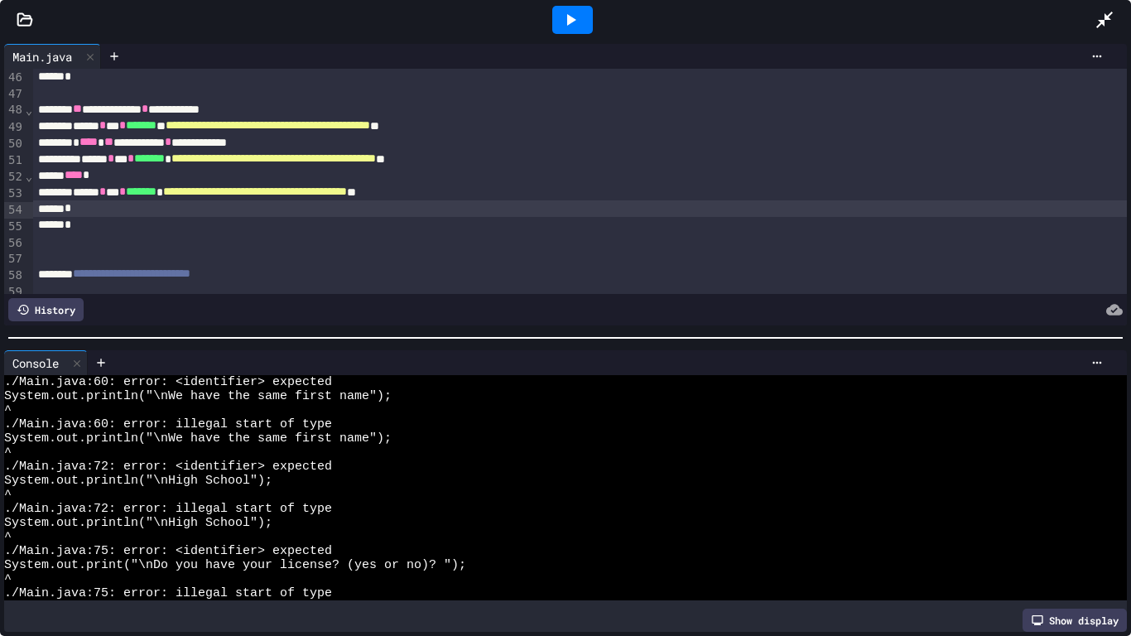
click at [403, 225] on div "*" at bounding box center [580, 225] width 1095 height 17
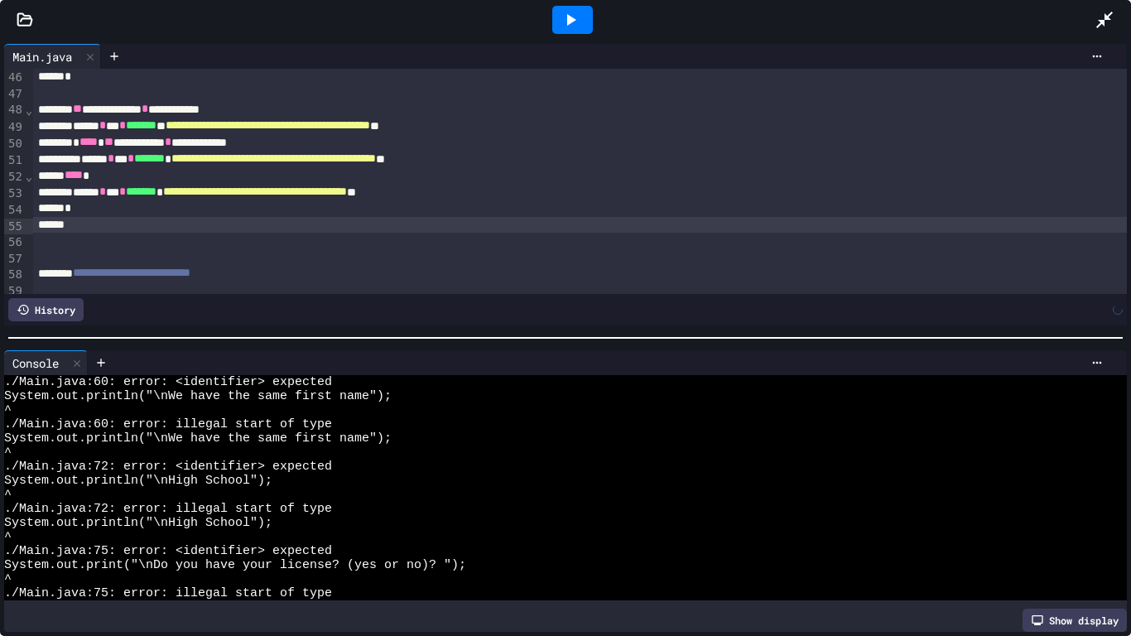
click at [566, 27] on icon at bounding box center [571, 20] width 20 height 20
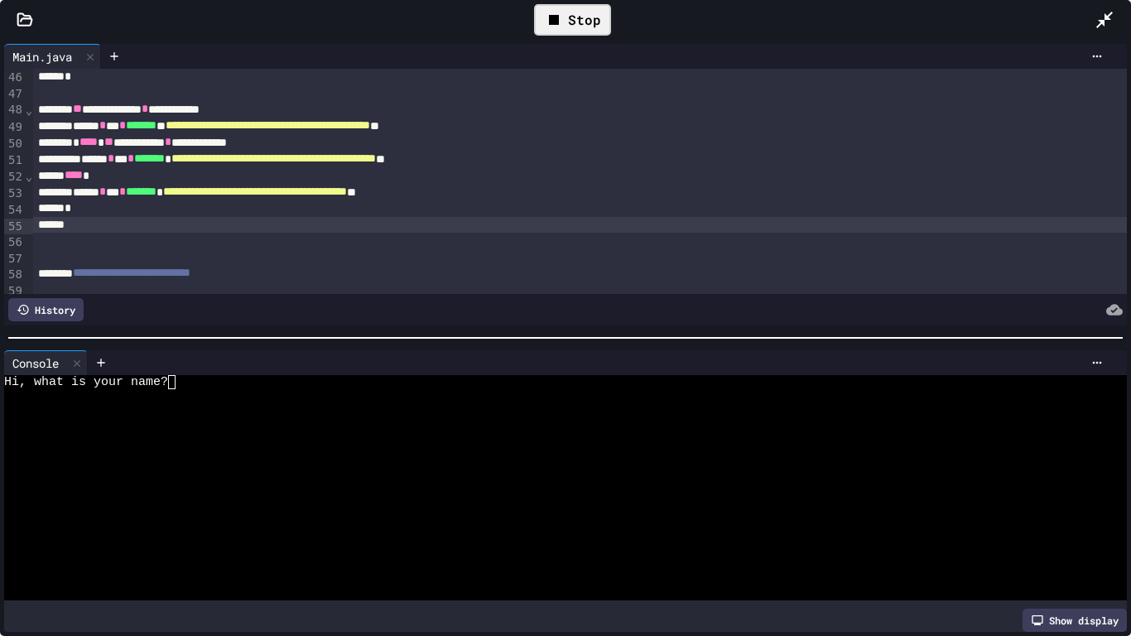
click at [287, 383] on div "Hi, what is your name?" at bounding box center [559, 382] width 1110 height 14
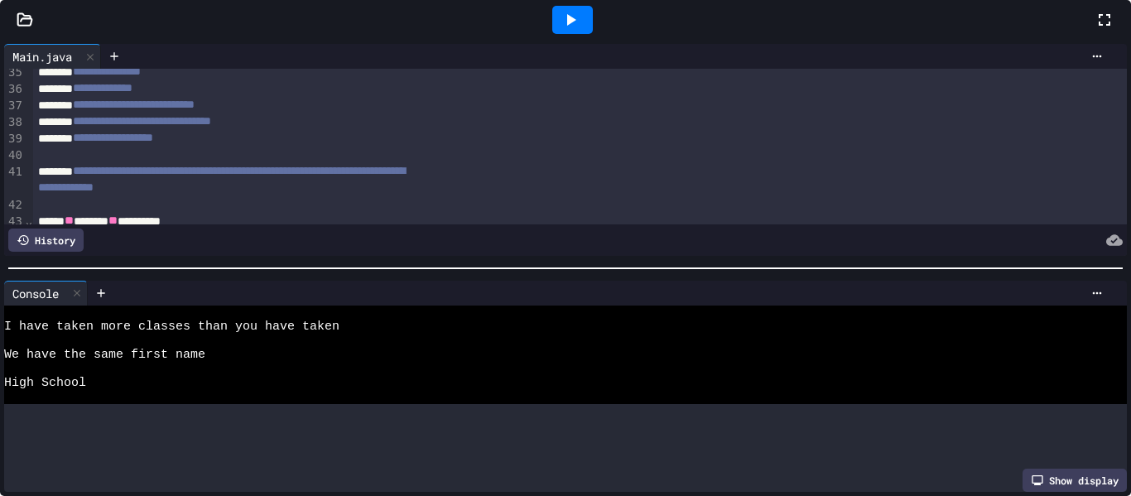
scroll to position [127, 0]
